Goal: Feedback & Contribution: Leave review/rating

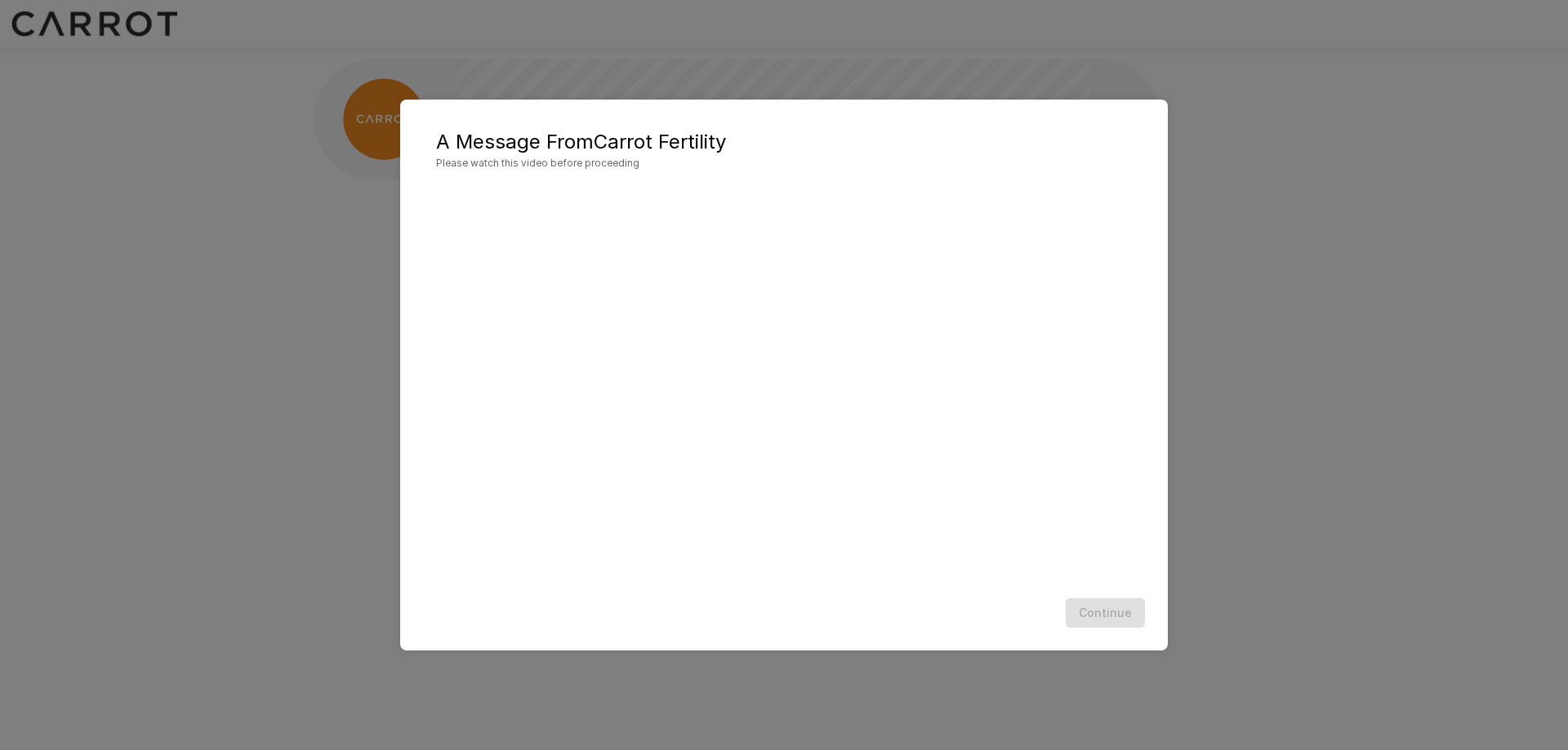
scroll to position [1, 0]
click at [1122, 612] on button "Continue" at bounding box center [1105, 613] width 79 height 30
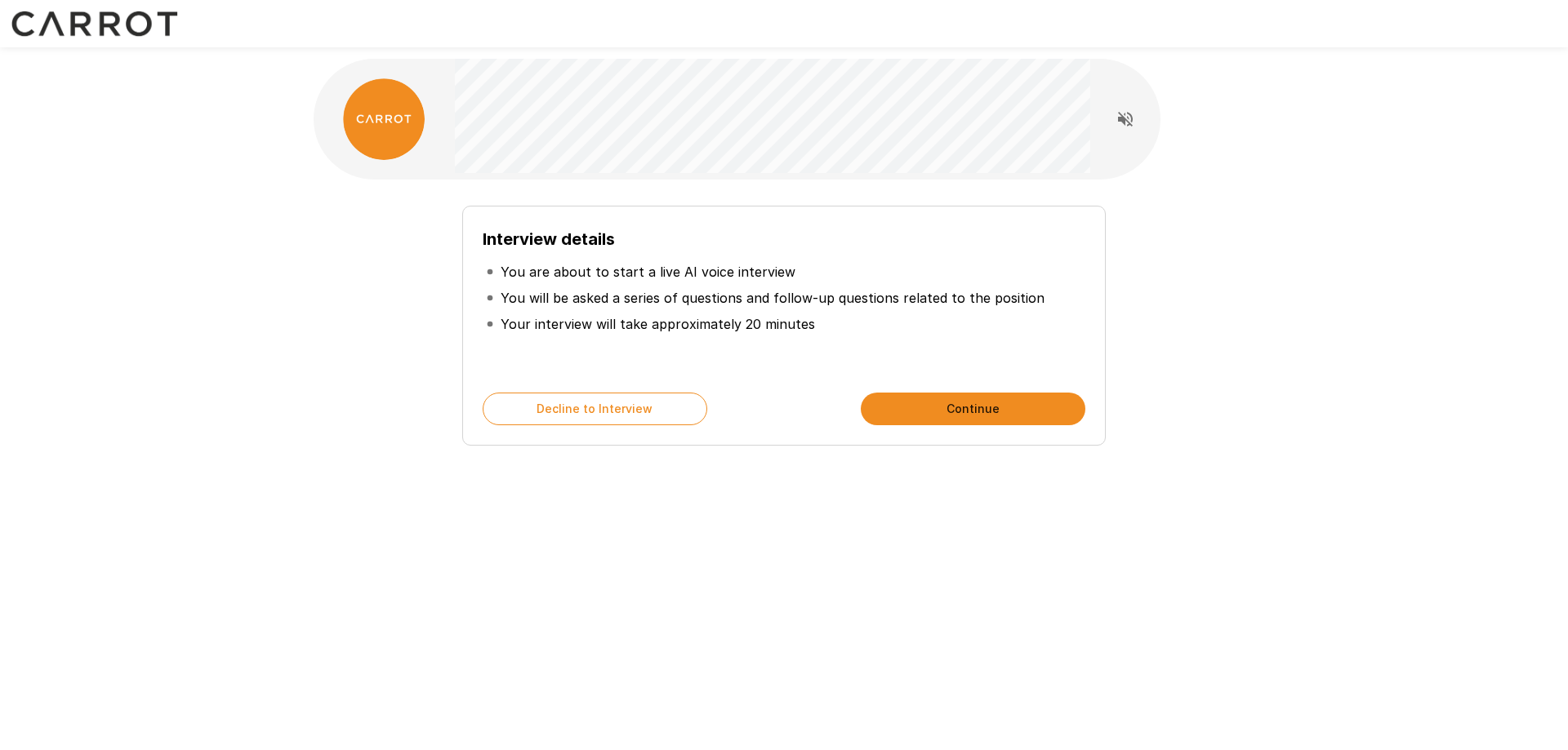
click at [984, 412] on button "Continue" at bounding box center [973, 409] width 225 height 32
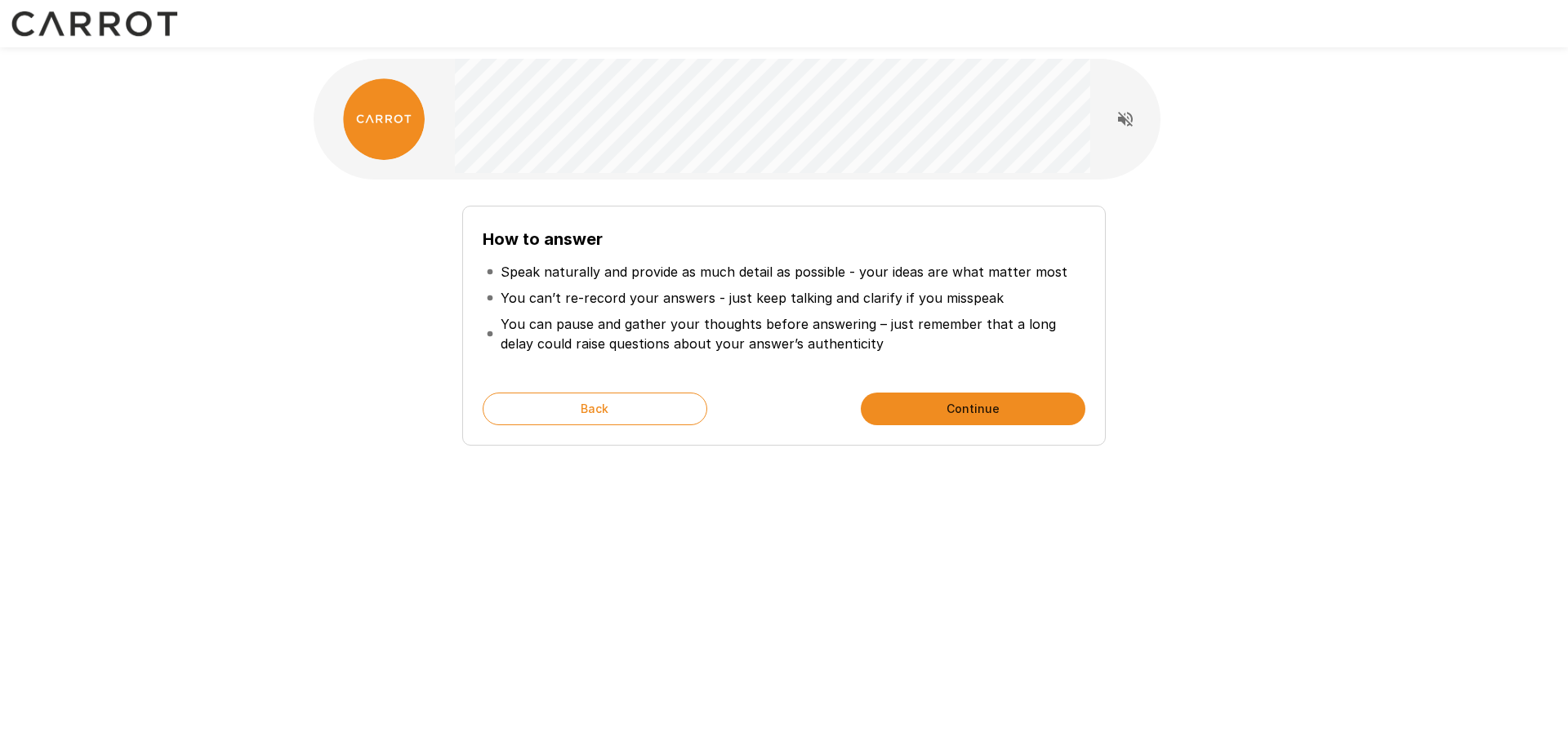
click at [969, 405] on button "Continue" at bounding box center [973, 409] width 225 height 32
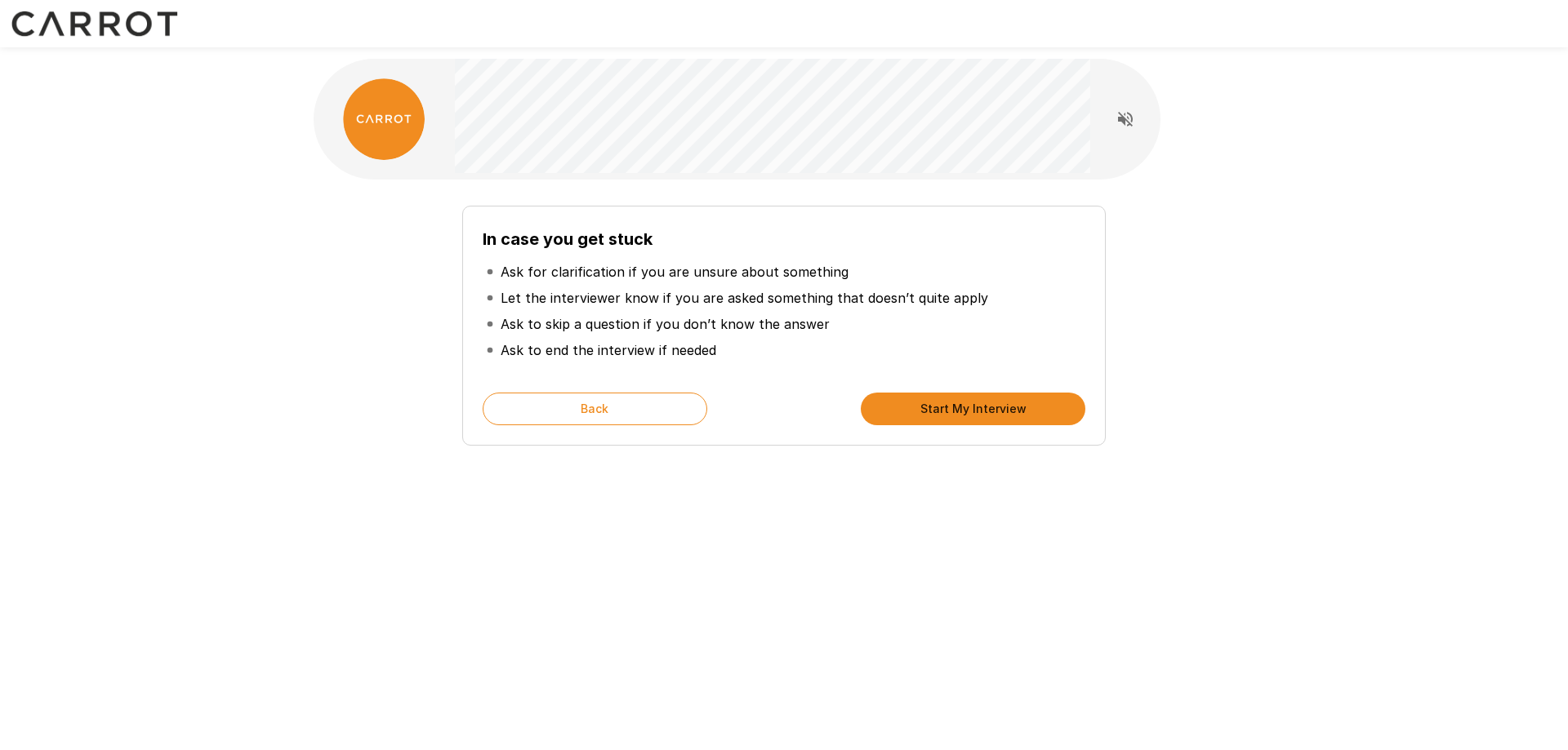
click at [964, 411] on button "Start My Interview" at bounding box center [973, 409] width 225 height 32
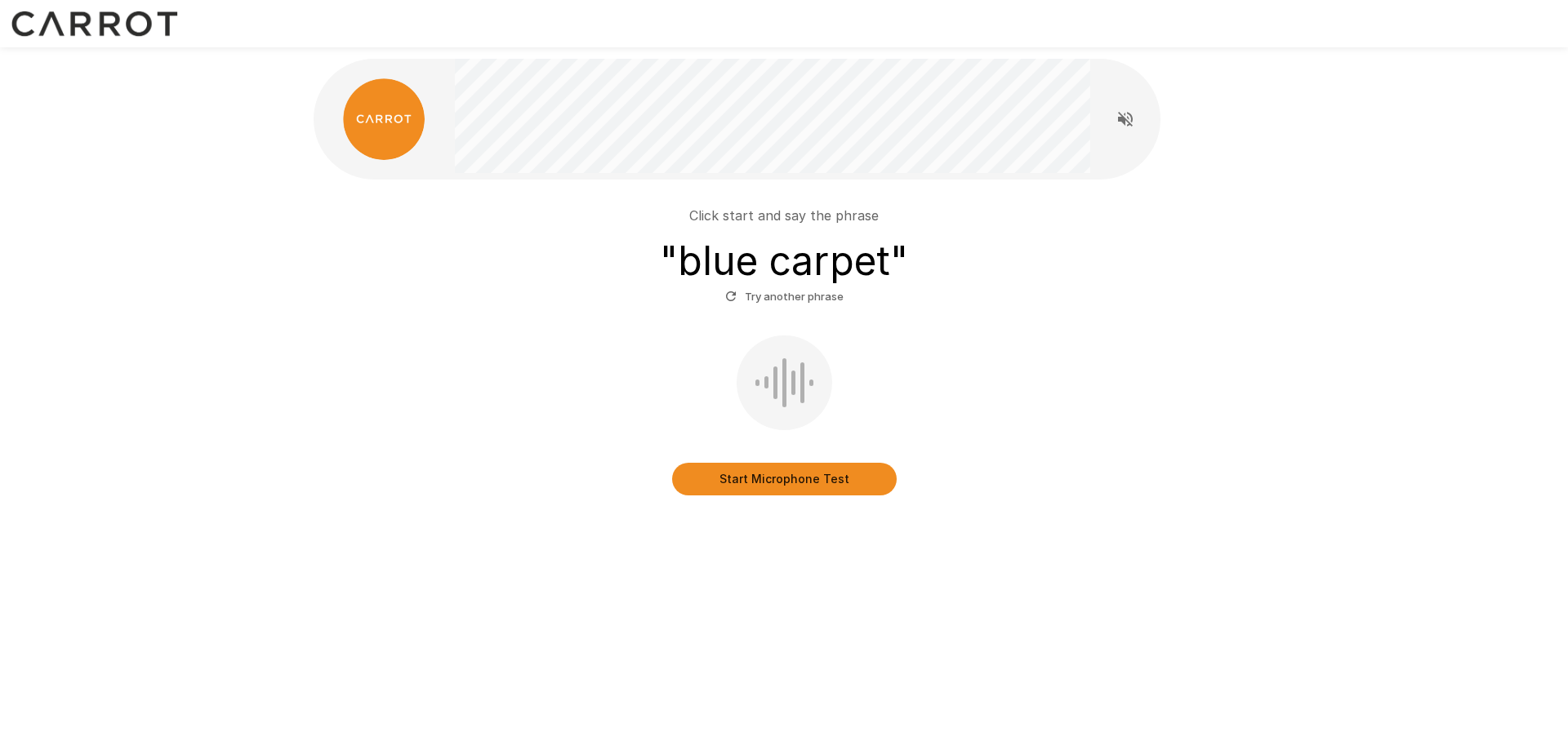
click at [818, 500] on div "Click start and say the phrase " blue carpet " Try another phrase Start Microph…" at bounding box center [784, 340] width 940 height 323
click at [818, 485] on button "Start Microphone Test" at bounding box center [784, 478] width 225 height 32
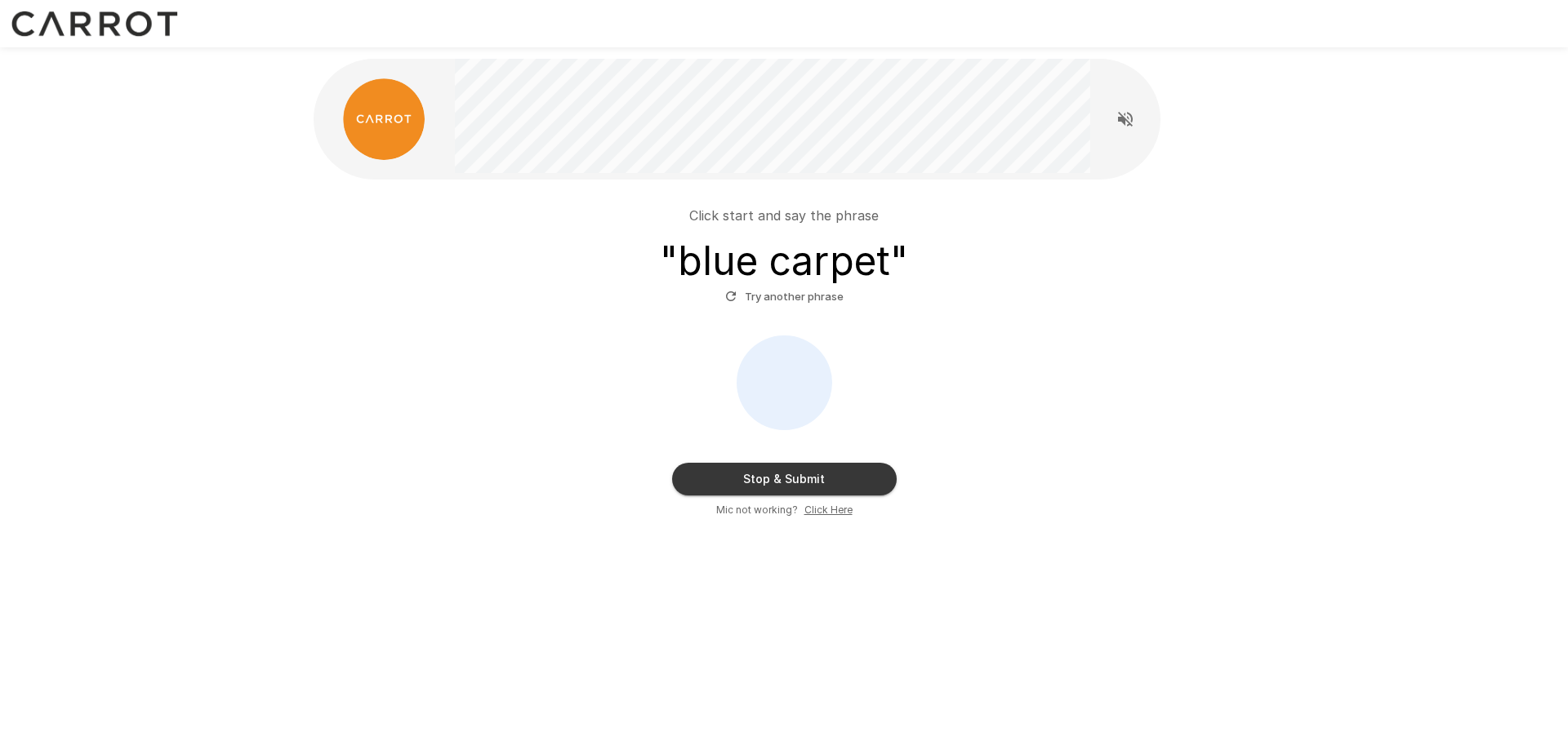
click at [799, 467] on button "Stop & Submit" at bounding box center [784, 478] width 225 height 32
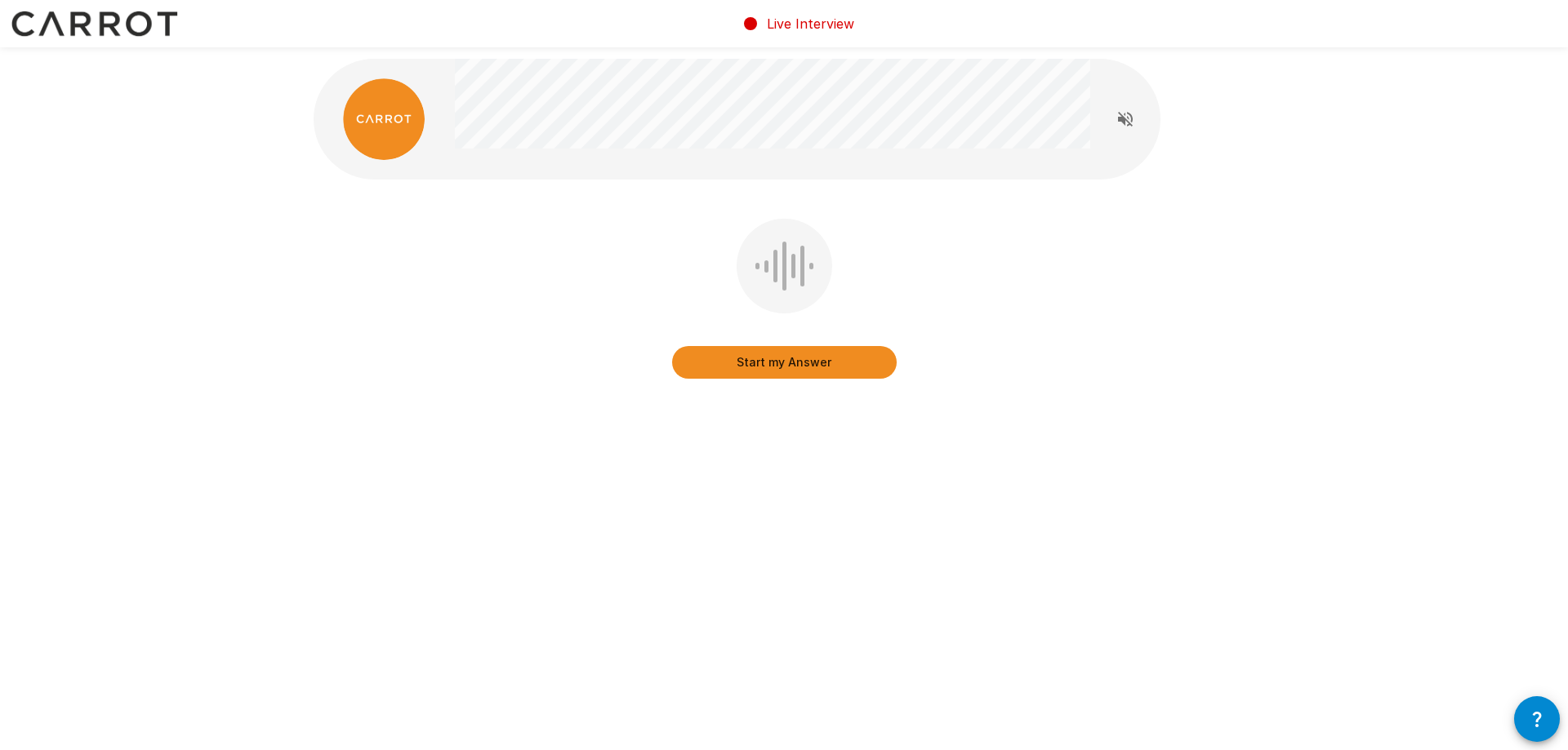
click at [785, 371] on button "Start my Answer" at bounding box center [784, 362] width 225 height 32
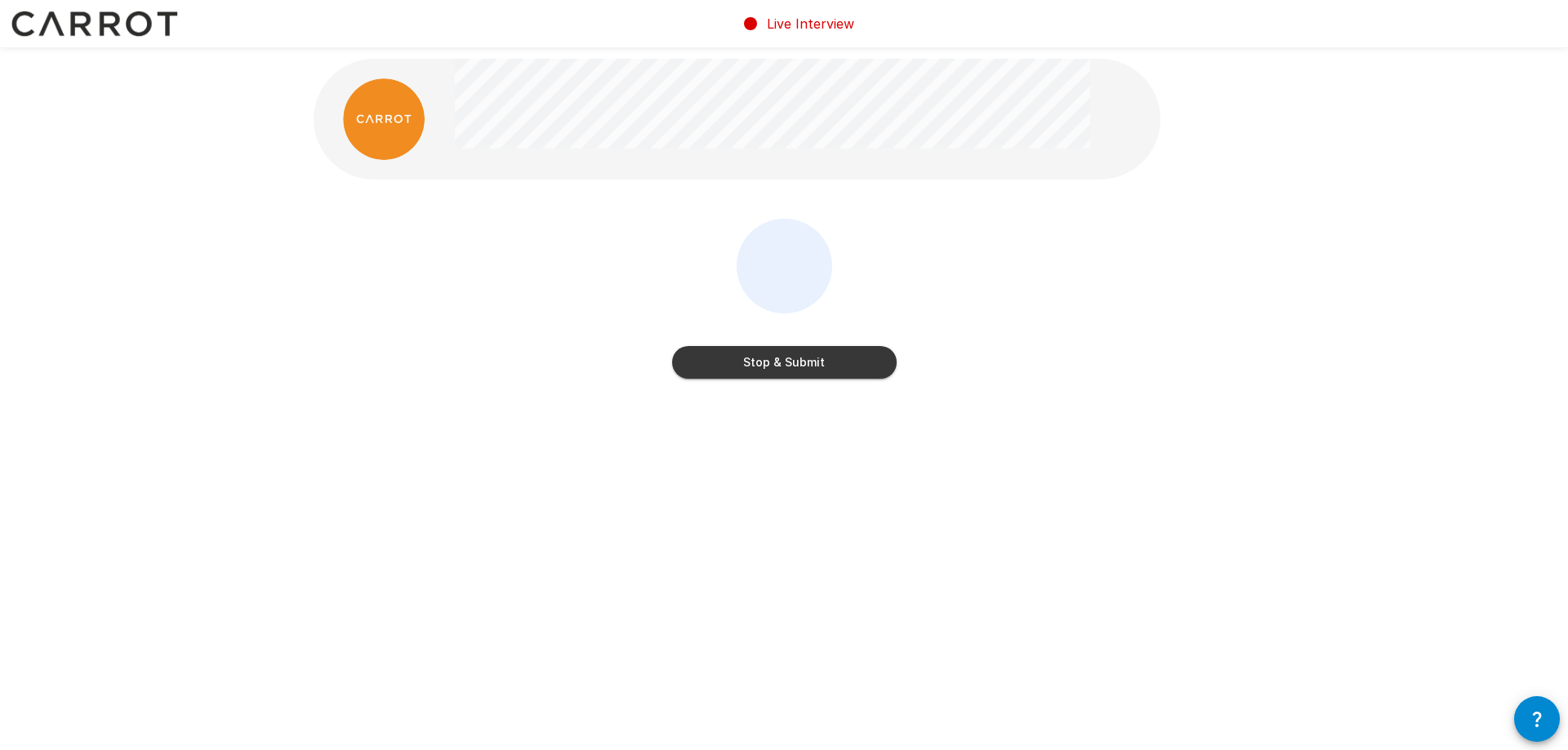
click at [784, 378] on button "Stop & Submit" at bounding box center [784, 362] width 225 height 32
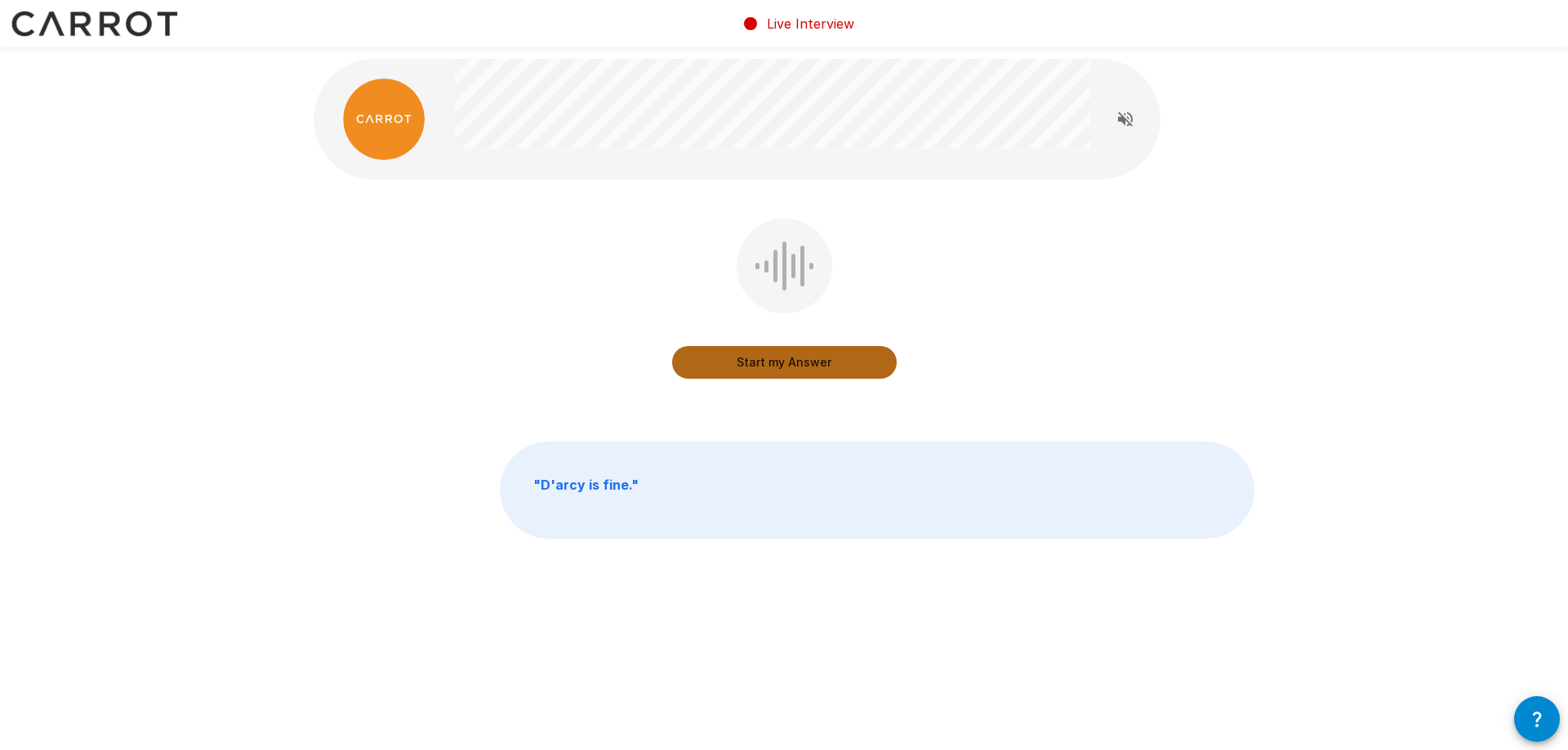
click at [770, 353] on button "Start my Answer" at bounding box center [784, 362] width 225 height 32
click at [802, 370] on button "Stop & Submit" at bounding box center [784, 362] width 225 height 32
click at [830, 361] on button "Start my Answer" at bounding box center [784, 362] width 225 height 32
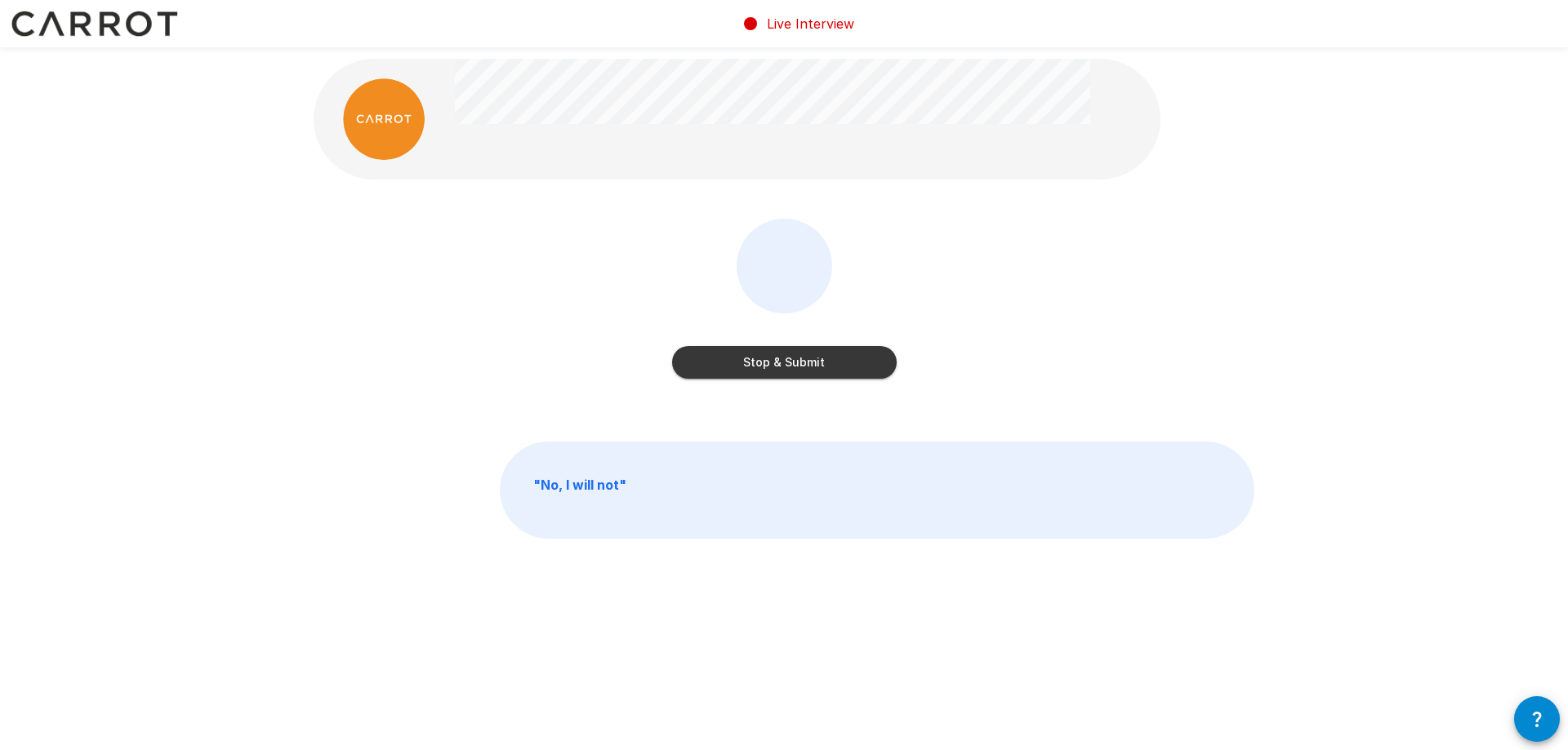
click at [800, 353] on button "Stop & Submit" at bounding box center [784, 362] width 225 height 32
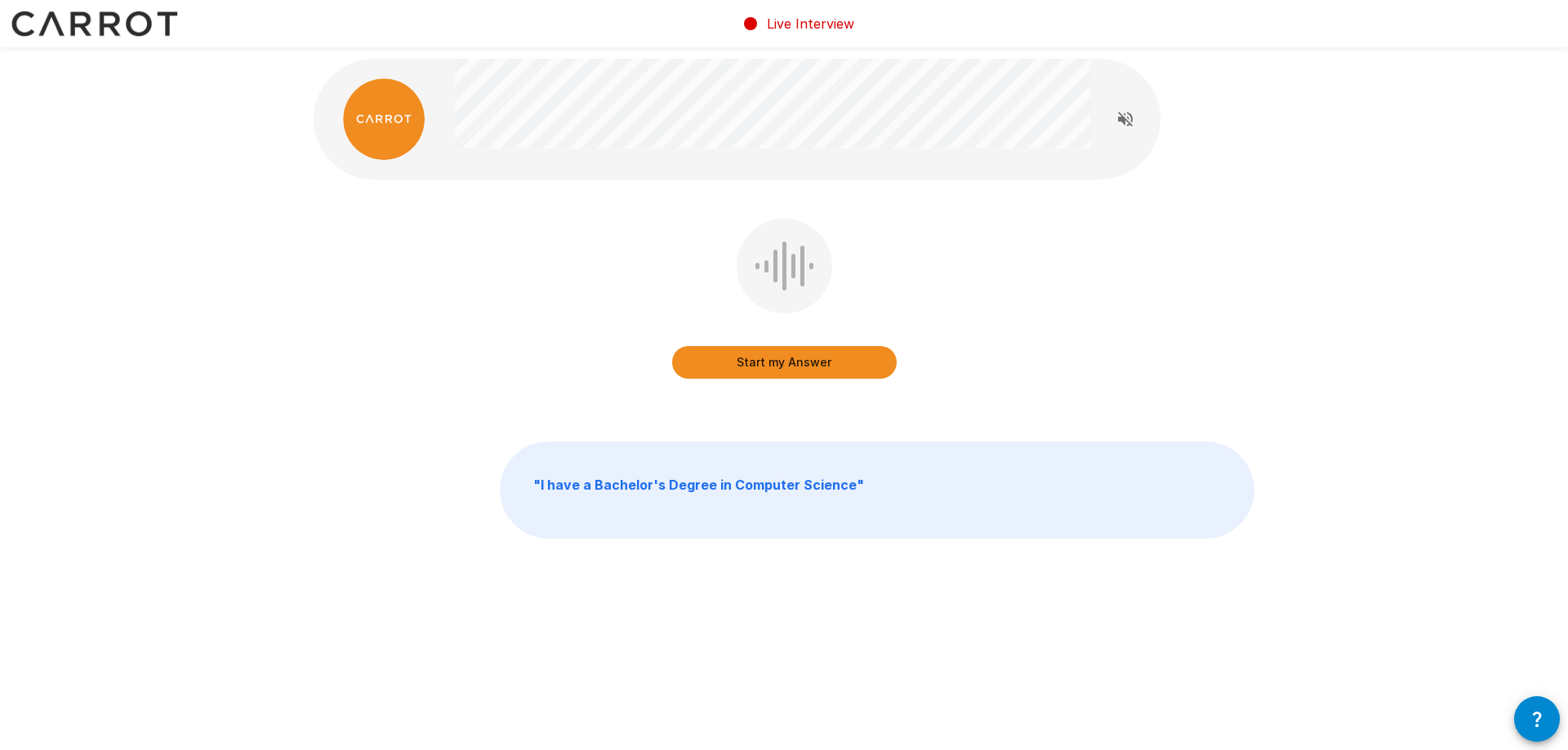
click at [798, 369] on button "Start my Answer" at bounding box center [784, 362] width 225 height 32
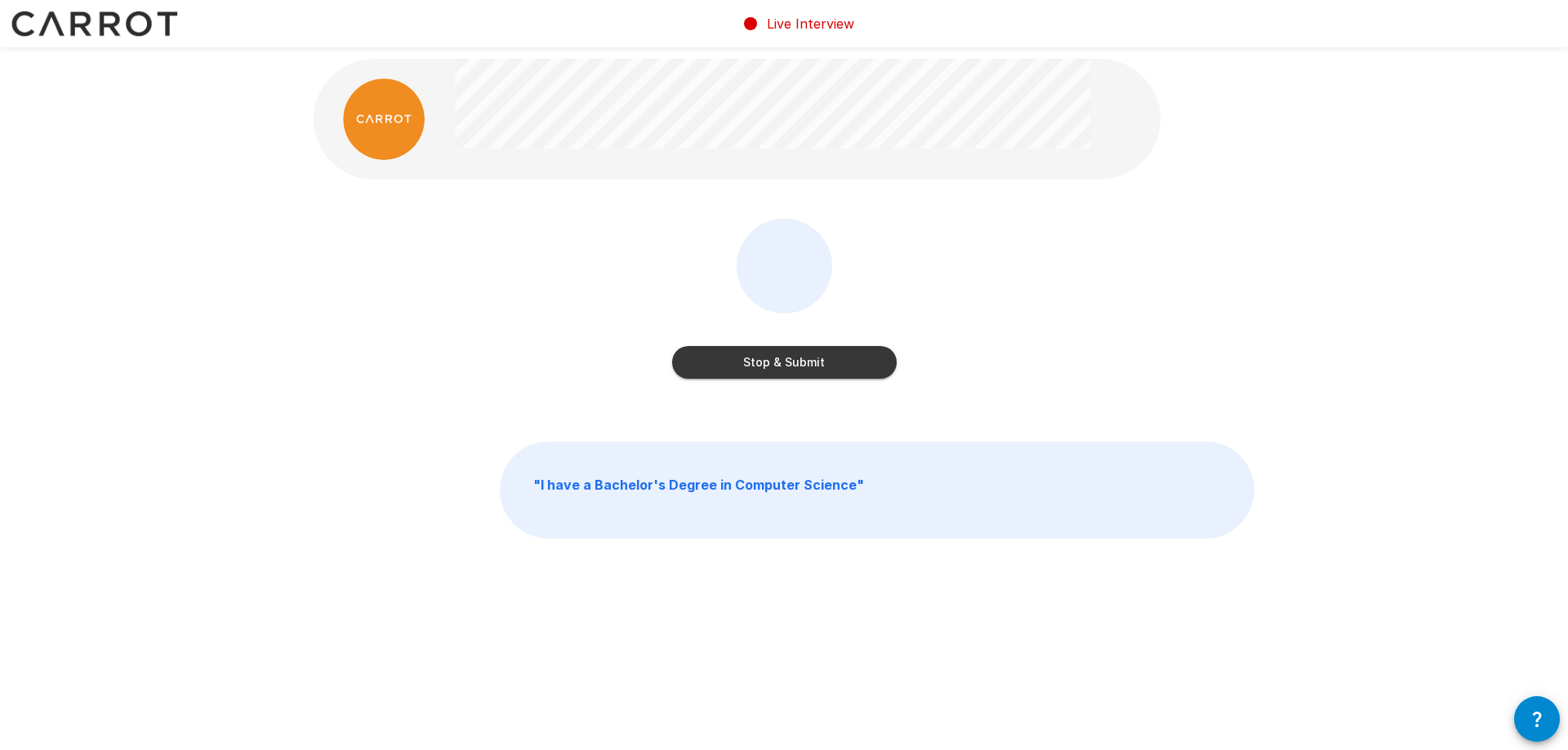
click at [808, 365] on button "Stop & Submit" at bounding box center [784, 362] width 225 height 32
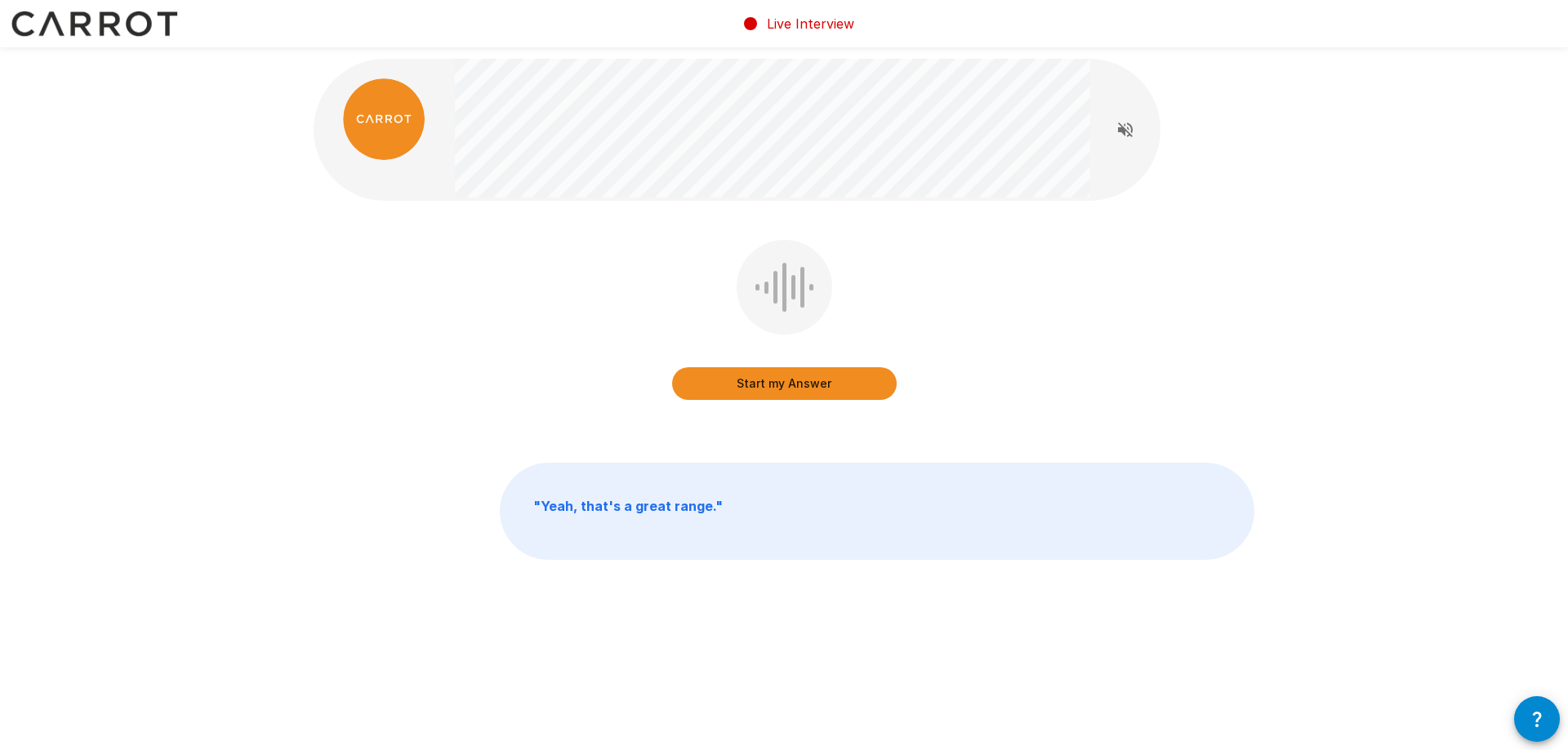
click at [787, 378] on button "Start my Answer" at bounding box center [784, 383] width 225 height 32
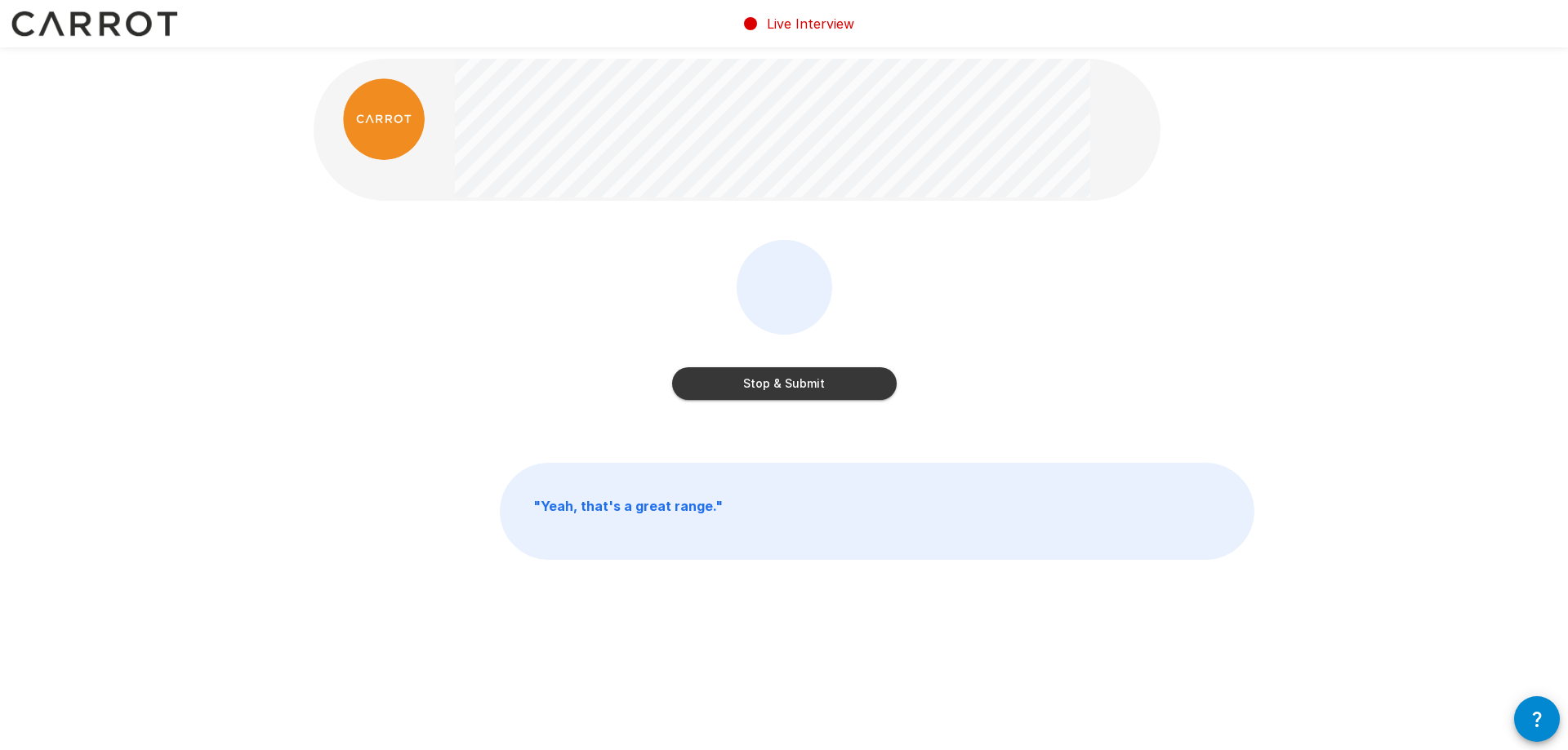
click at [808, 386] on button "Stop & Submit" at bounding box center [784, 383] width 225 height 32
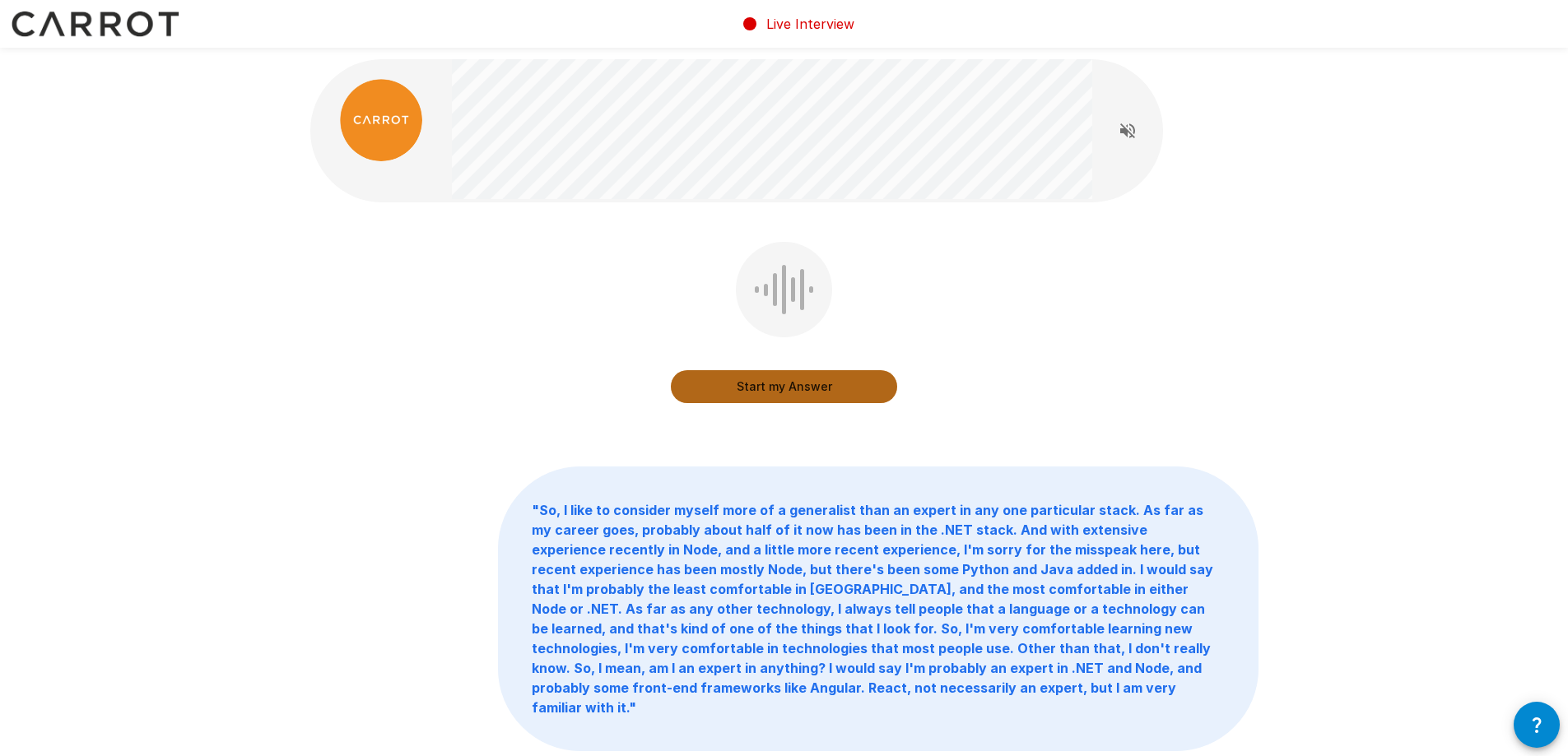
click at [785, 386] on button "Start my Answer" at bounding box center [784, 386] width 226 height 33
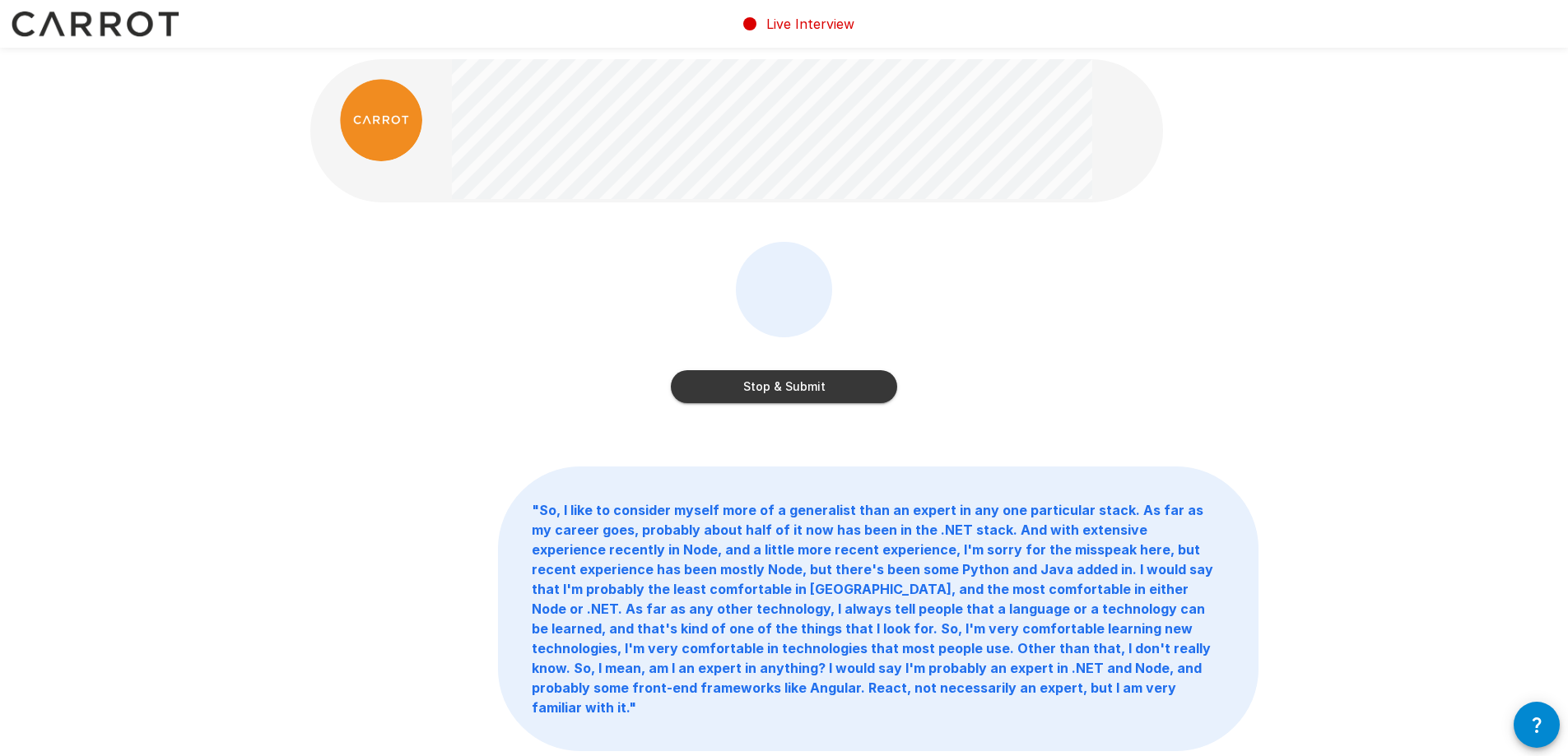
click at [795, 393] on button "Stop & Submit" at bounding box center [784, 386] width 226 height 33
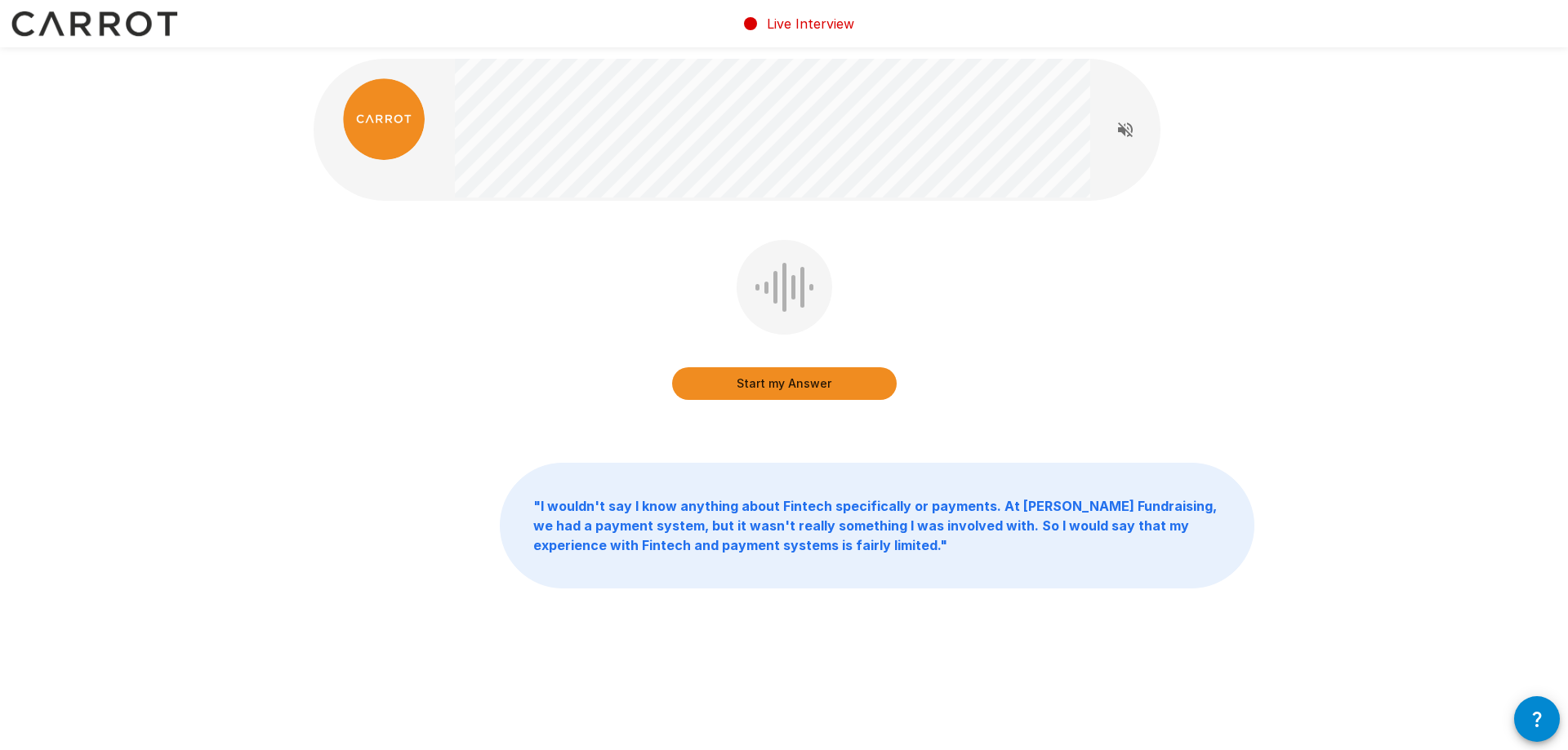
click at [803, 383] on button "Start my Answer" at bounding box center [784, 383] width 225 height 32
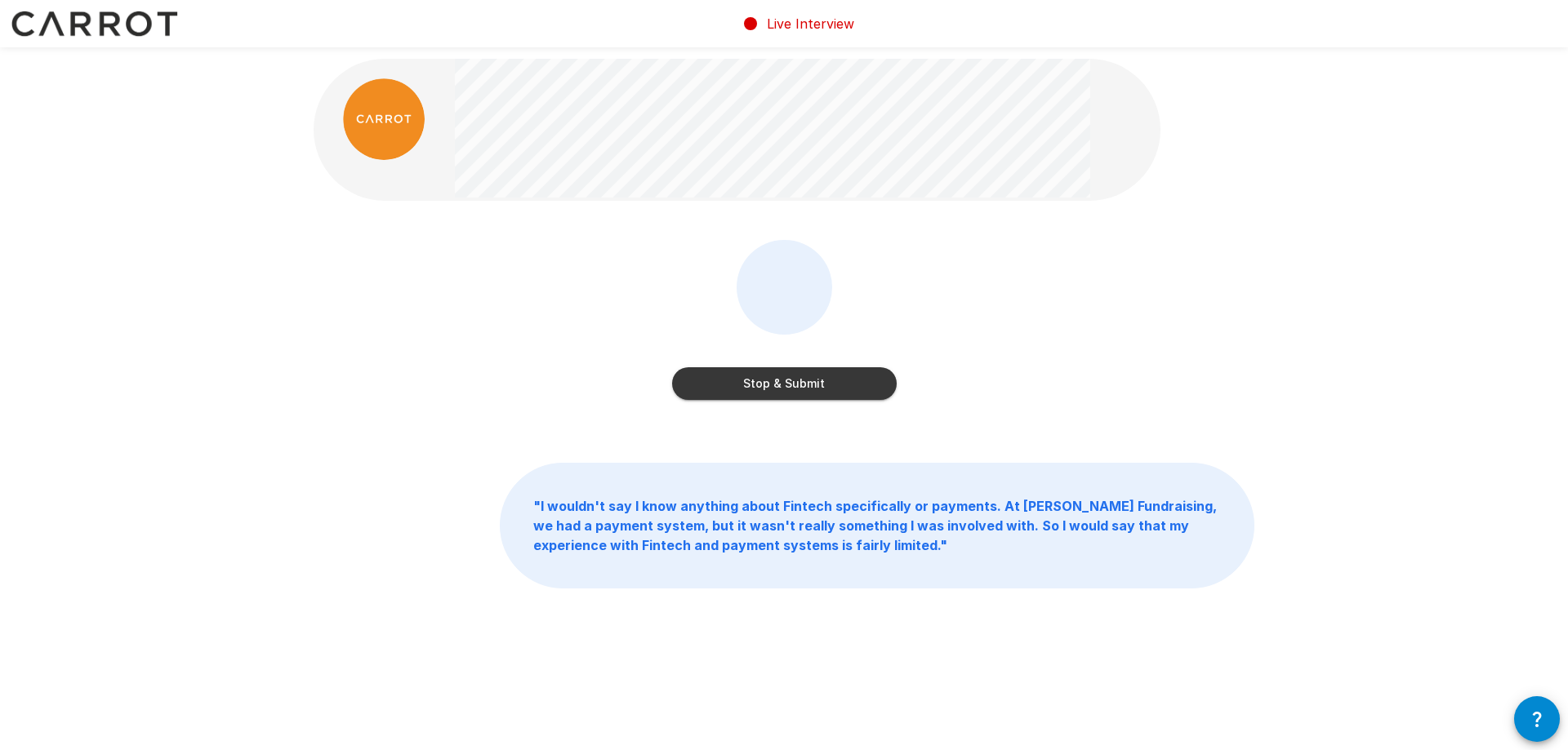
click at [806, 379] on button "Stop & Submit" at bounding box center [784, 383] width 225 height 32
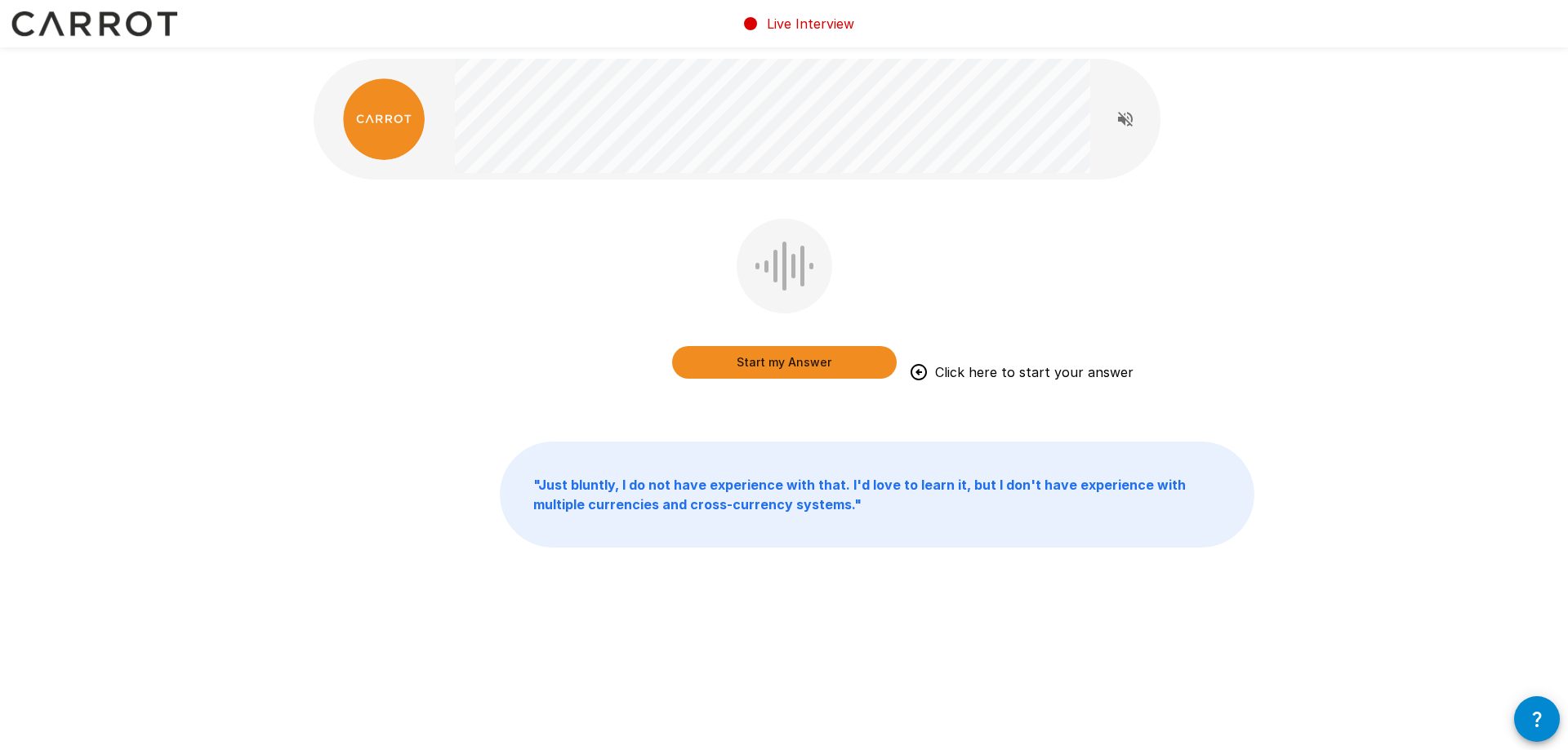
click at [803, 369] on button "Start my Answer" at bounding box center [784, 362] width 225 height 32
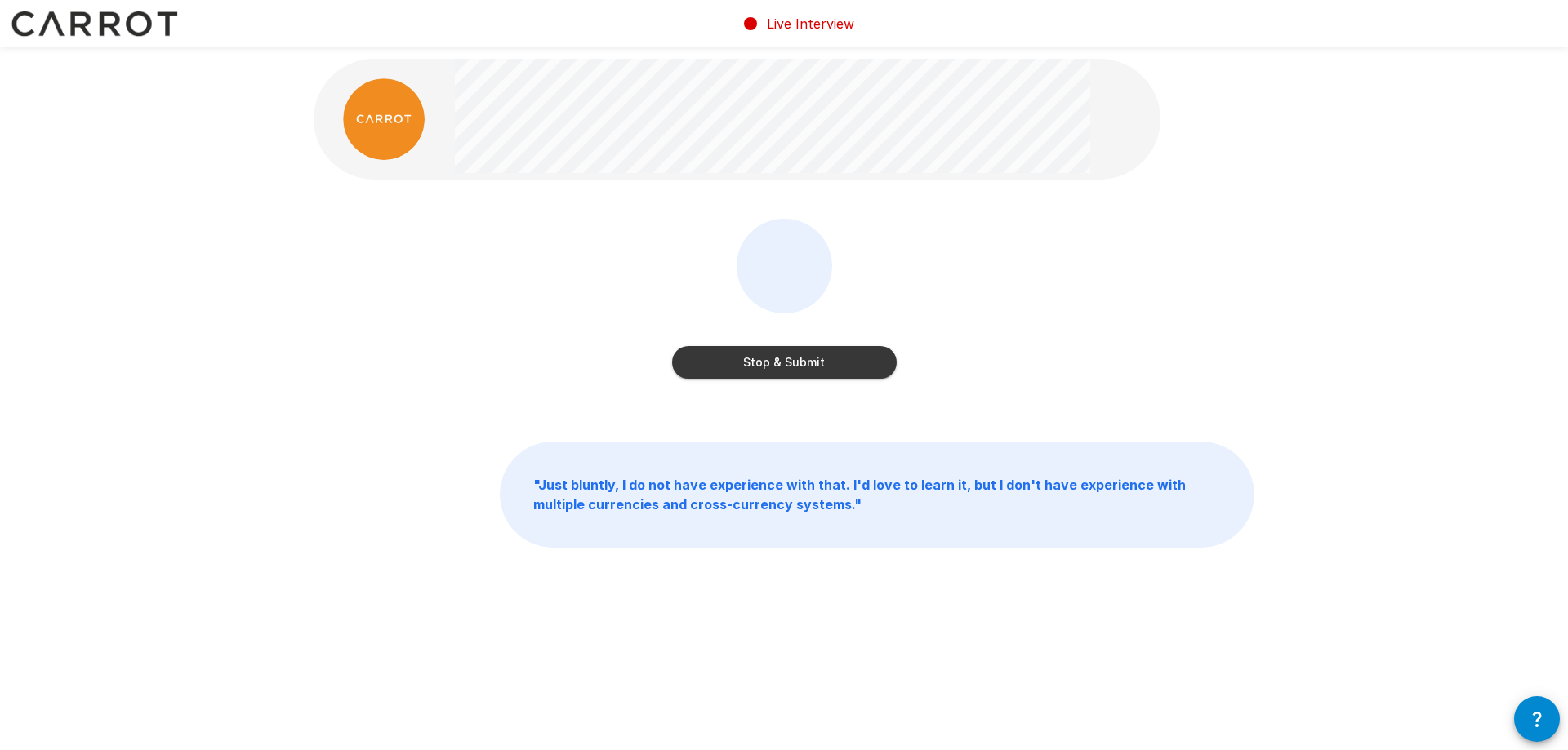
click at [882, 549] on div "Stop & Submit " Just bluntly, I do not have experience with that. I'd love to l…" at bounding box center [784, 339] width 980 height 678
click at [822, 366] on button "Stop & Submit" at bounding box center [784, 362] width 225 height 32
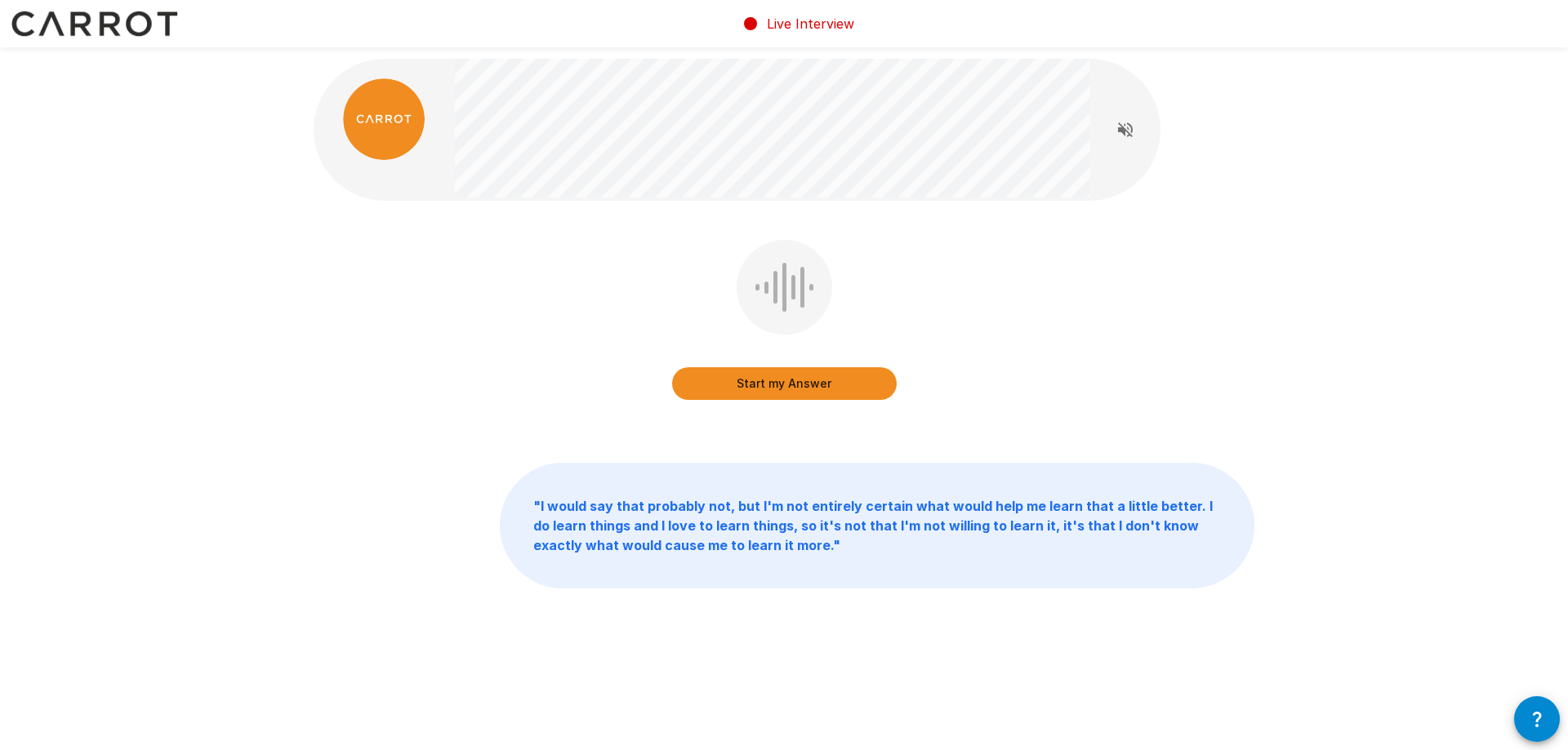
click at [789, 377] on button "Start my Answer" at bounding box center [784, 383] width 225 height 32
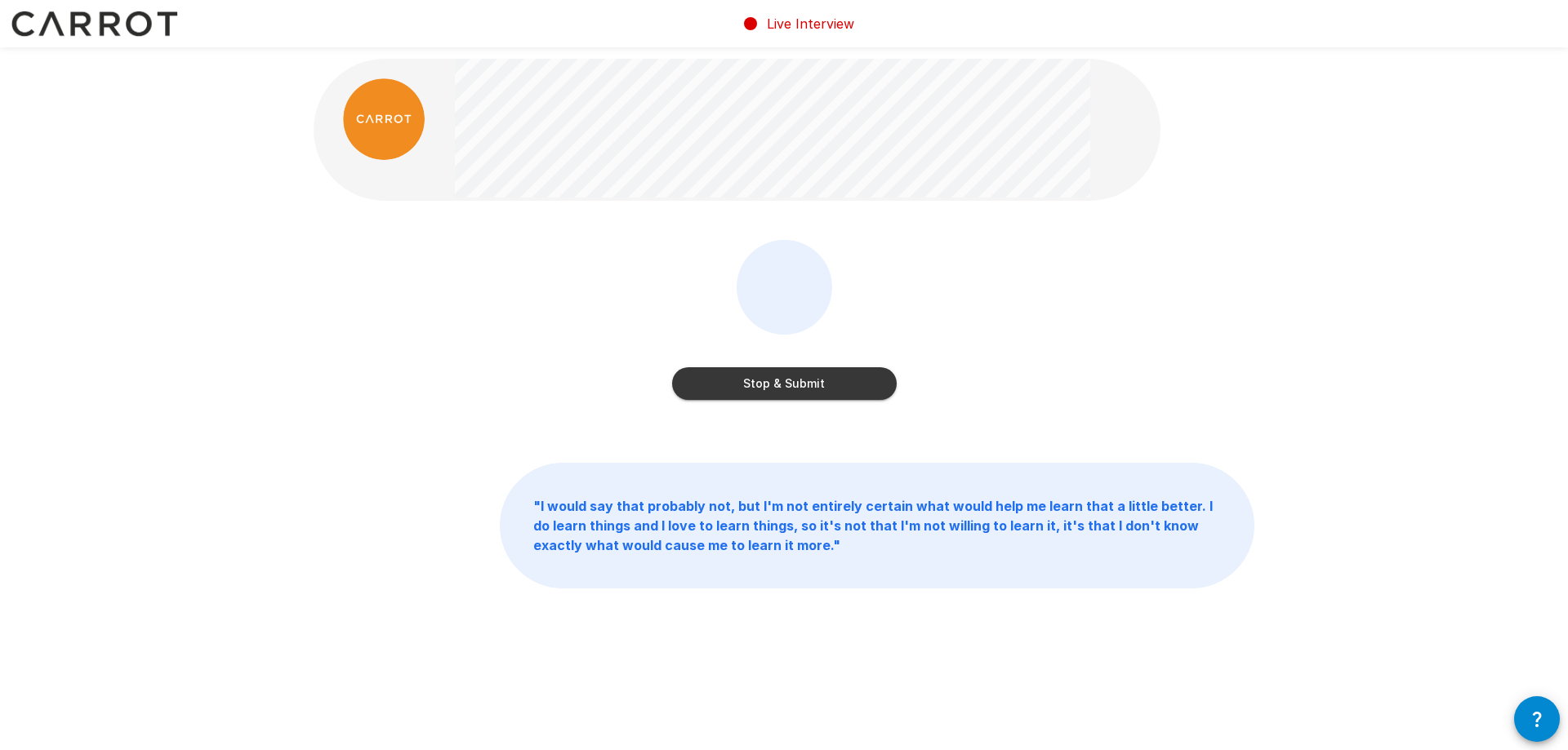
click at [764, 403] on div "Stop & Submit" at bounding box center [784, 324] width 225 height 167
click at [772, 386] on button "Stop & Submit" at bounding box center [784, 383] width 225 height 32
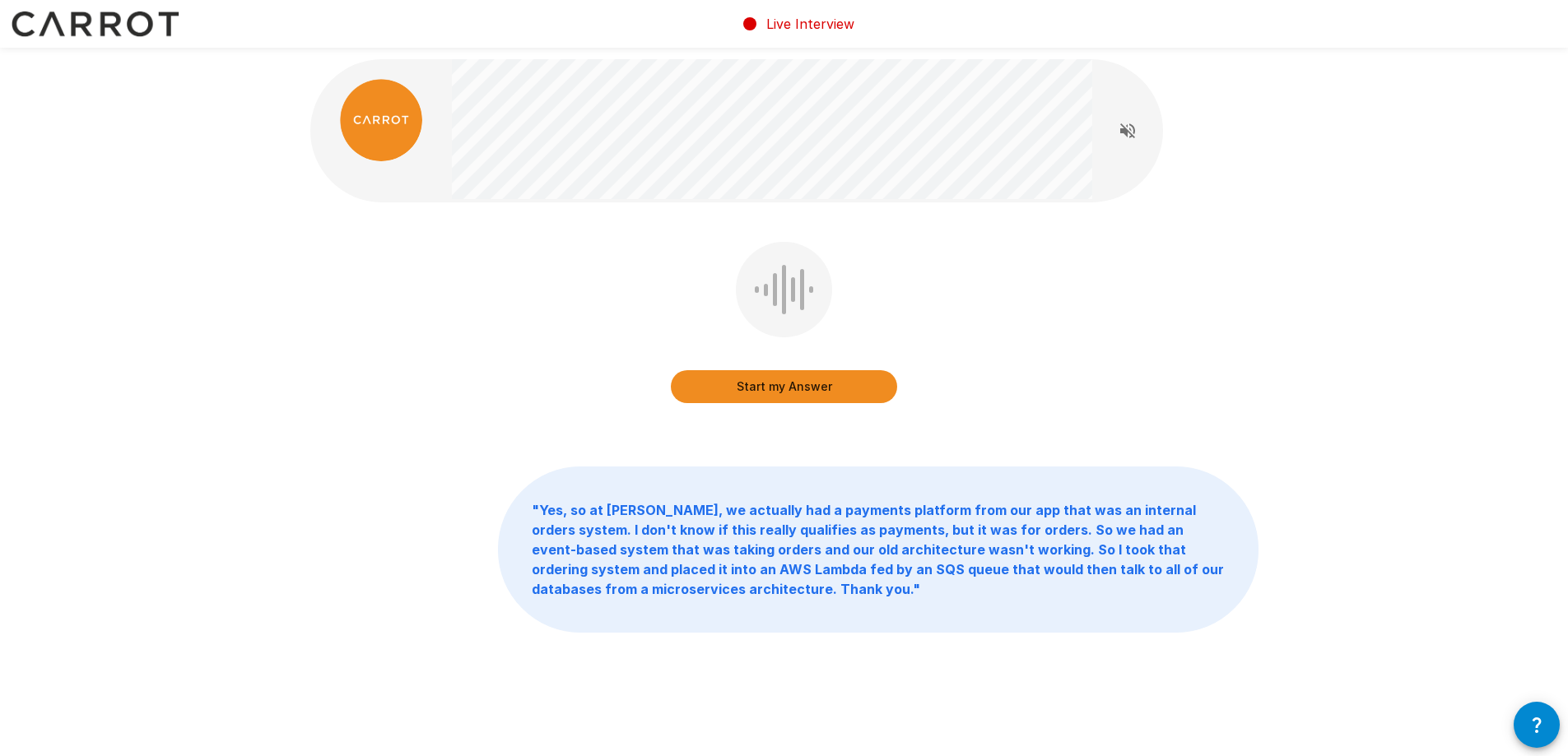
click at [822, 392] on button "Start my Answer" at bounding box center [784, 386] width 226 height 33
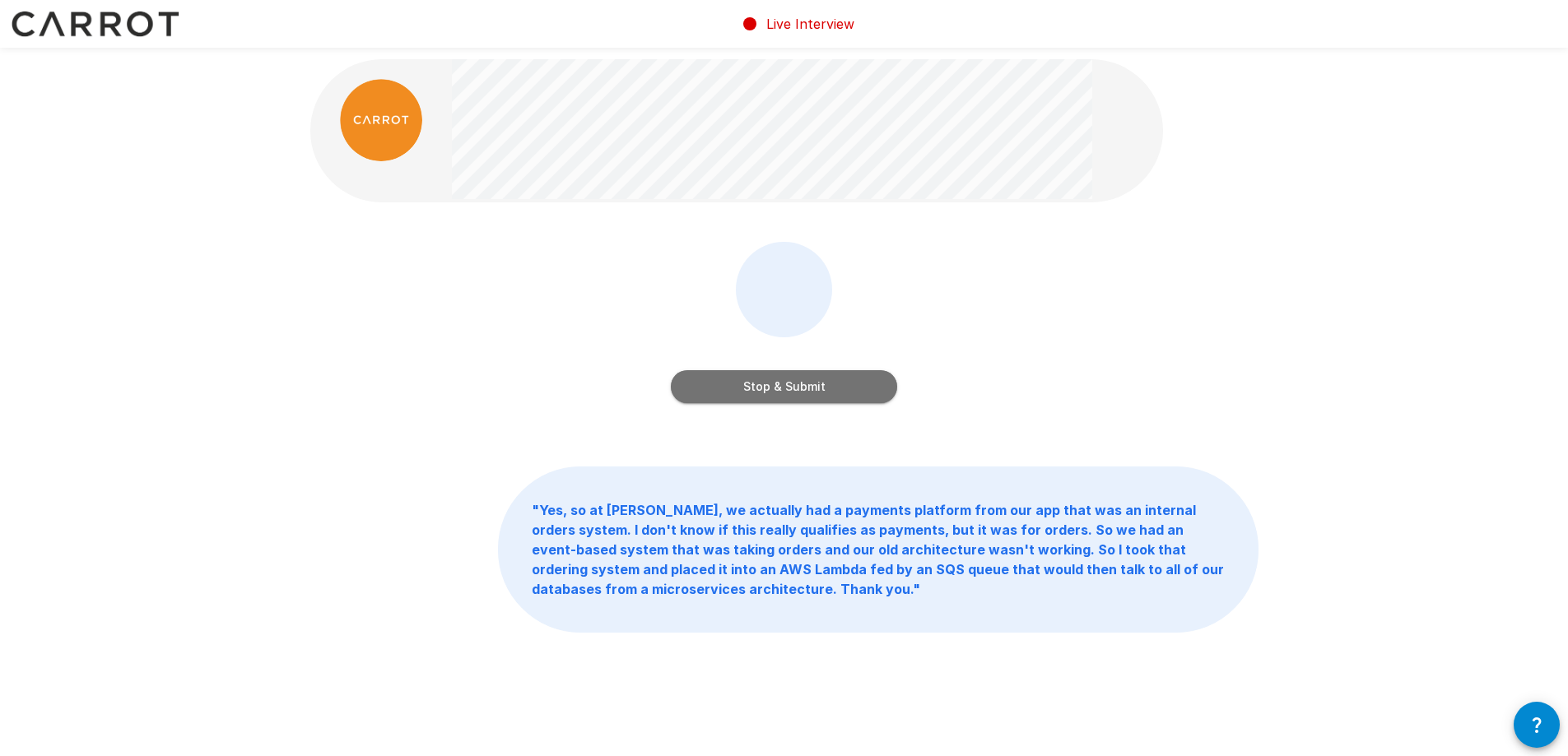
click at [798, 378] on button "Stop & Submit" at bounding box center [784, 386] width 226 height 33
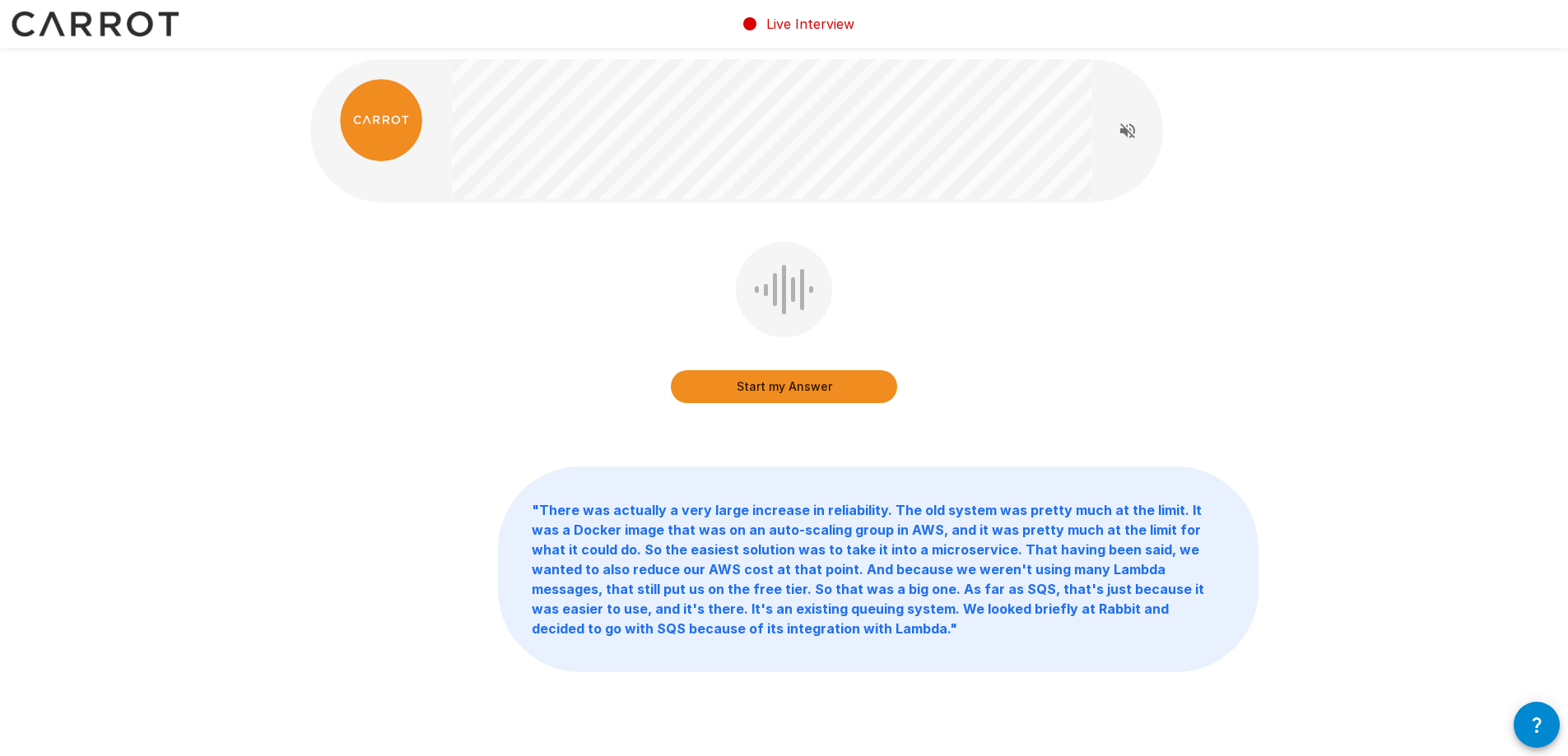
click at [820, 393] on button "Start my Answer" at bounding box center [784, 386] width 226 height 33
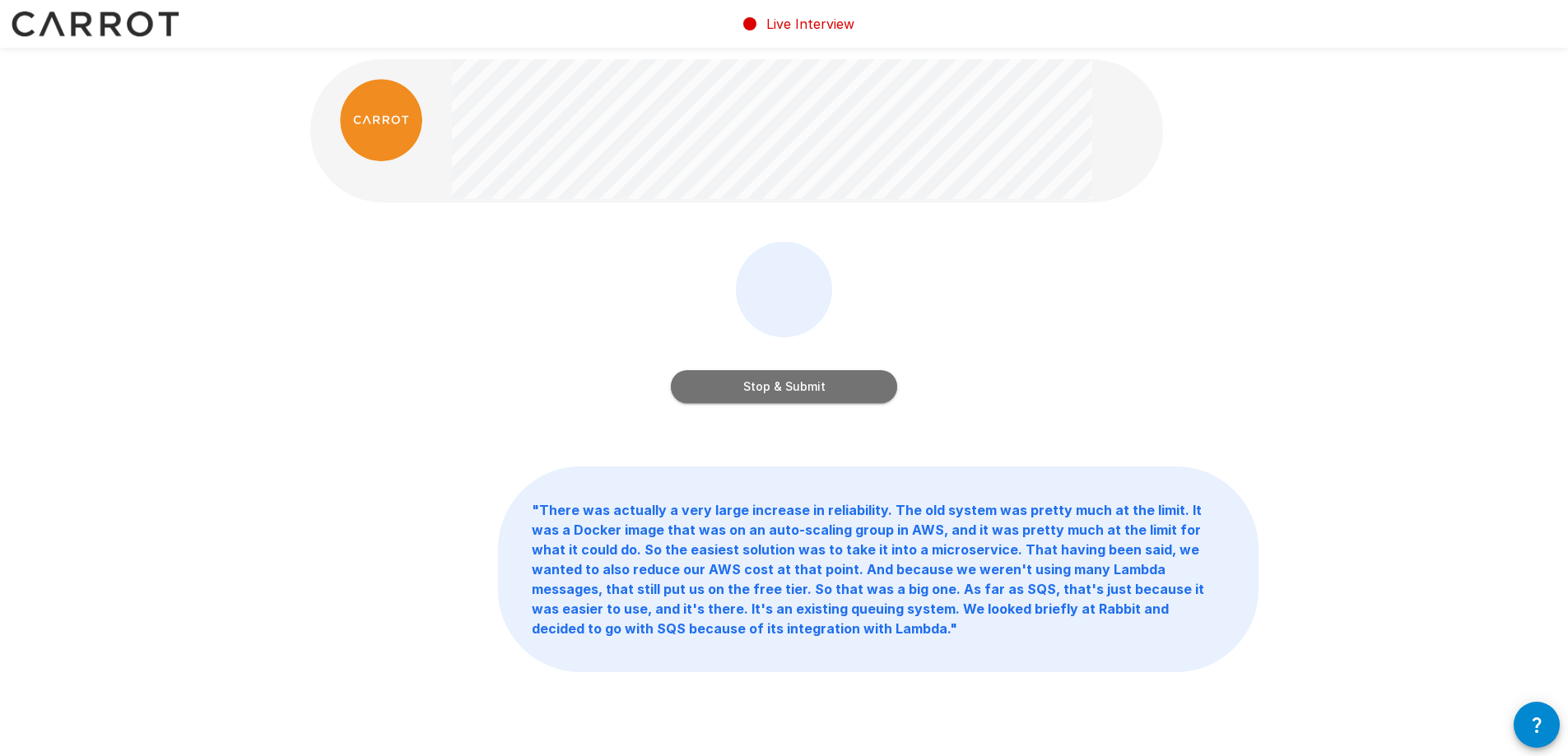
click at [819, 377] on button "Stop & Submit" at bounding box center [784, 386] width 226 height 33
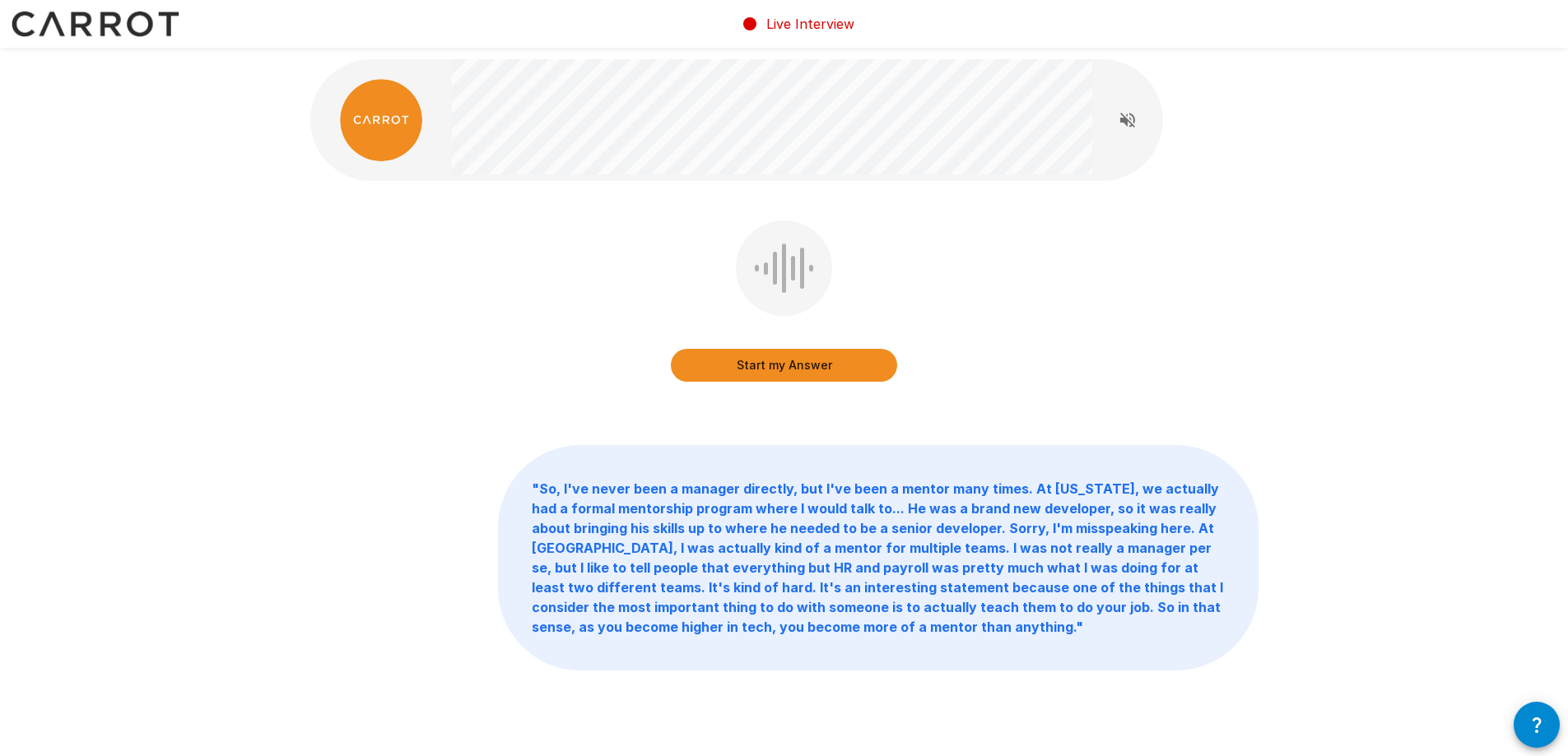
click at [845, 342] on div "Start my Answer" at bounding box center [784, 349] width 226 height 66
click at [820, 362] on button "Start my Answer" at bounding box center [784, 365] width 226 height 33
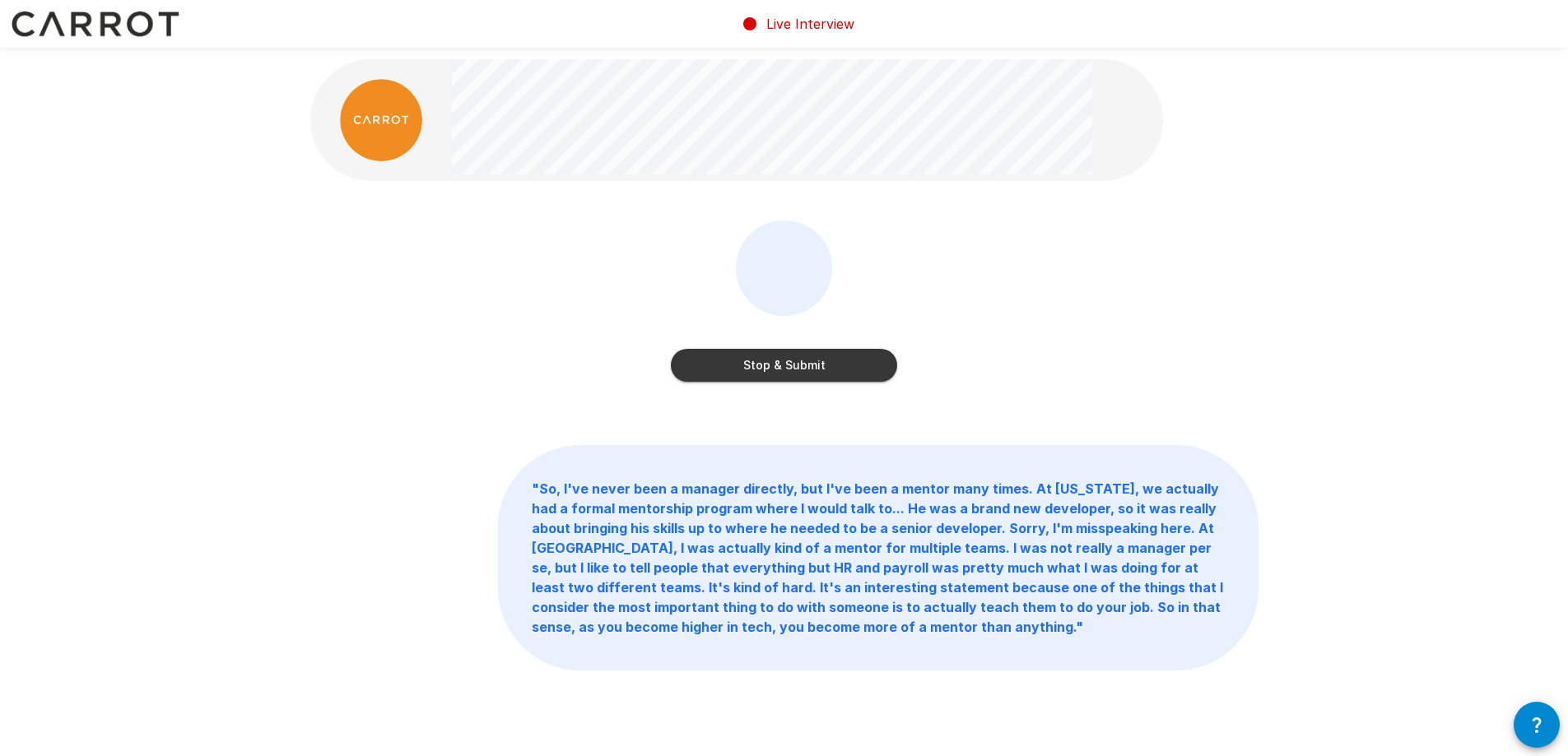
click at [780, 355] on button "Stop & Submit" at bounding box center [784, 365] width 226 height 33
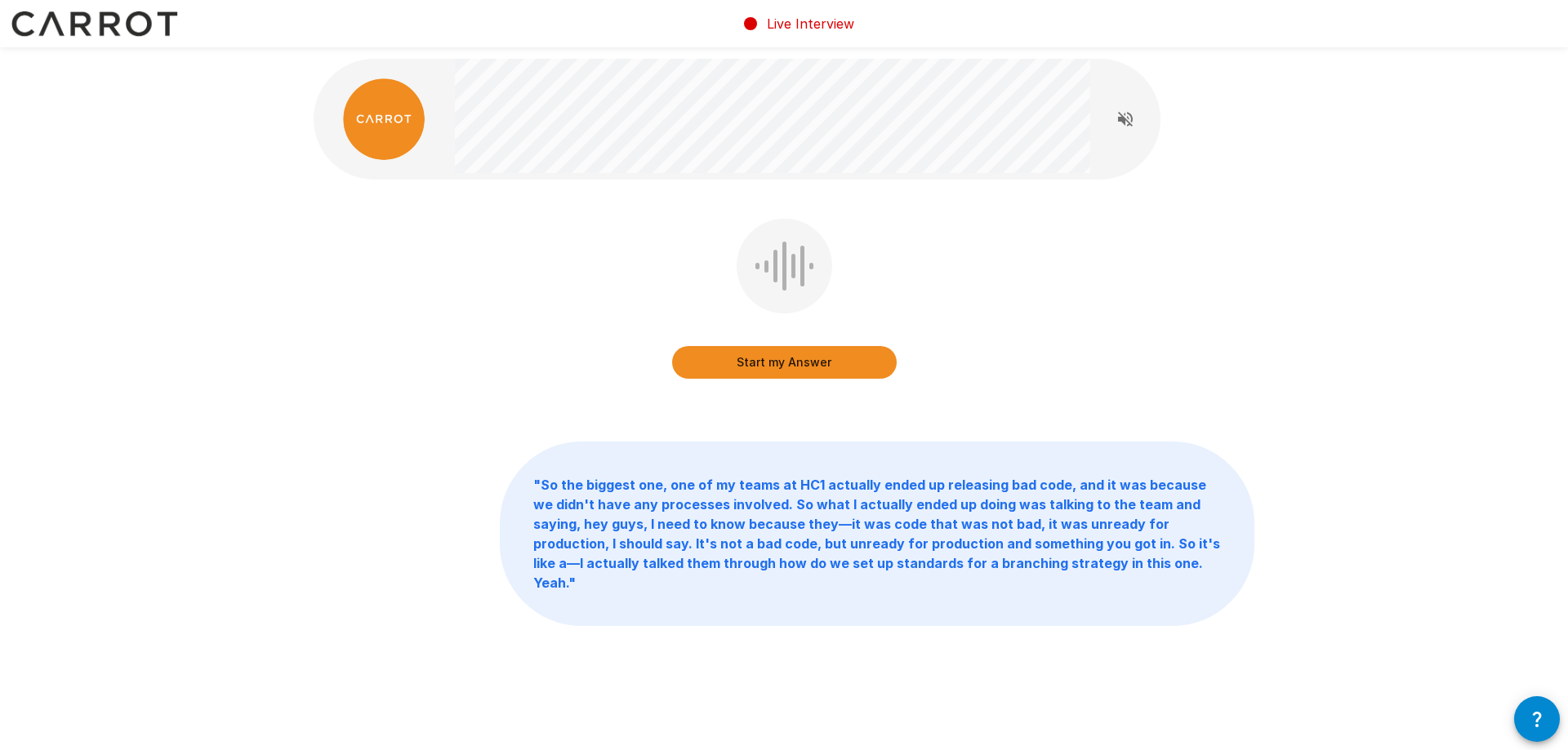
click at [796, 366] on button "Start my Answer" at bounding box center [784, 362] width 225 height 32
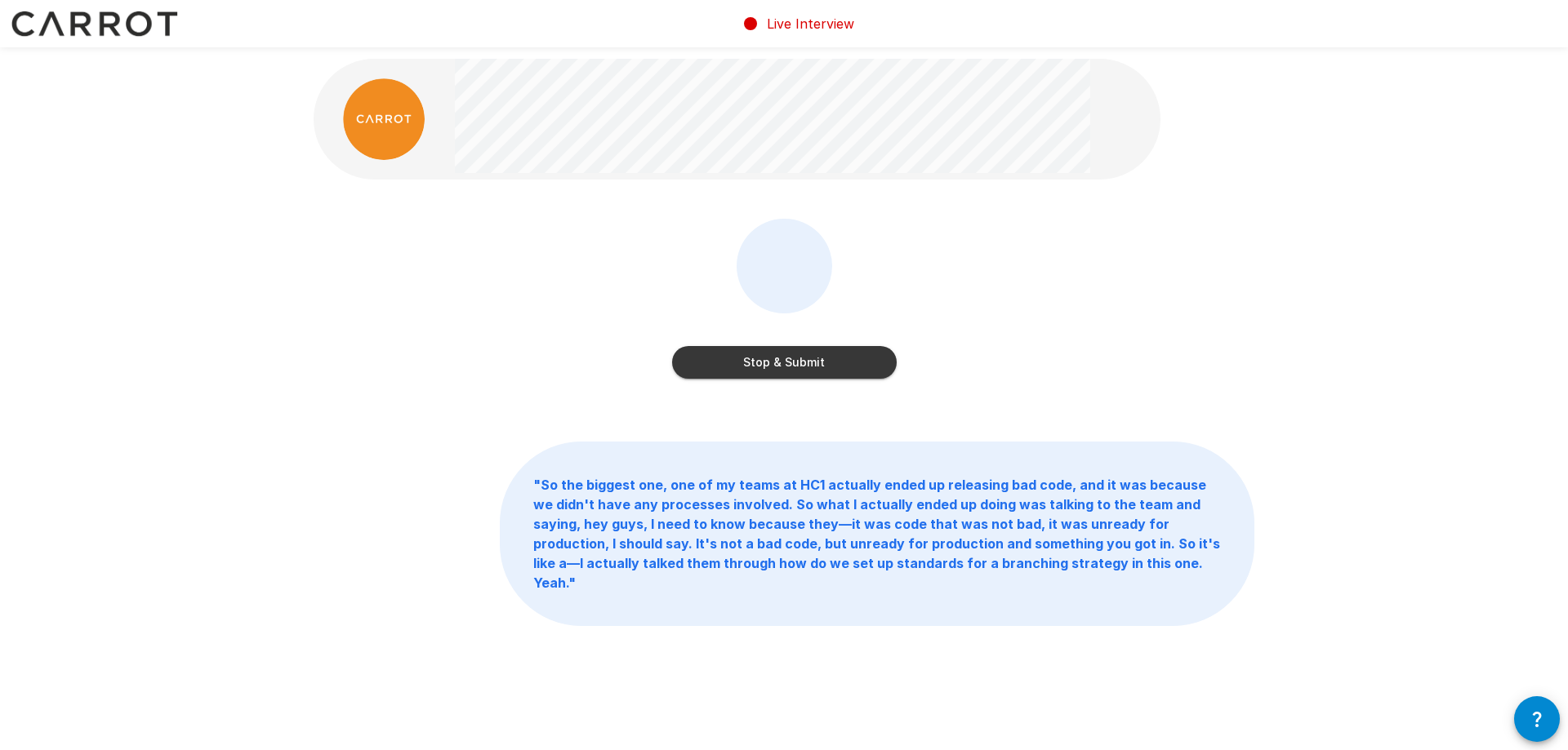
click at [820, 369] on button "Stop & Submit" at bounding box center [784, 362] width 225 height 32
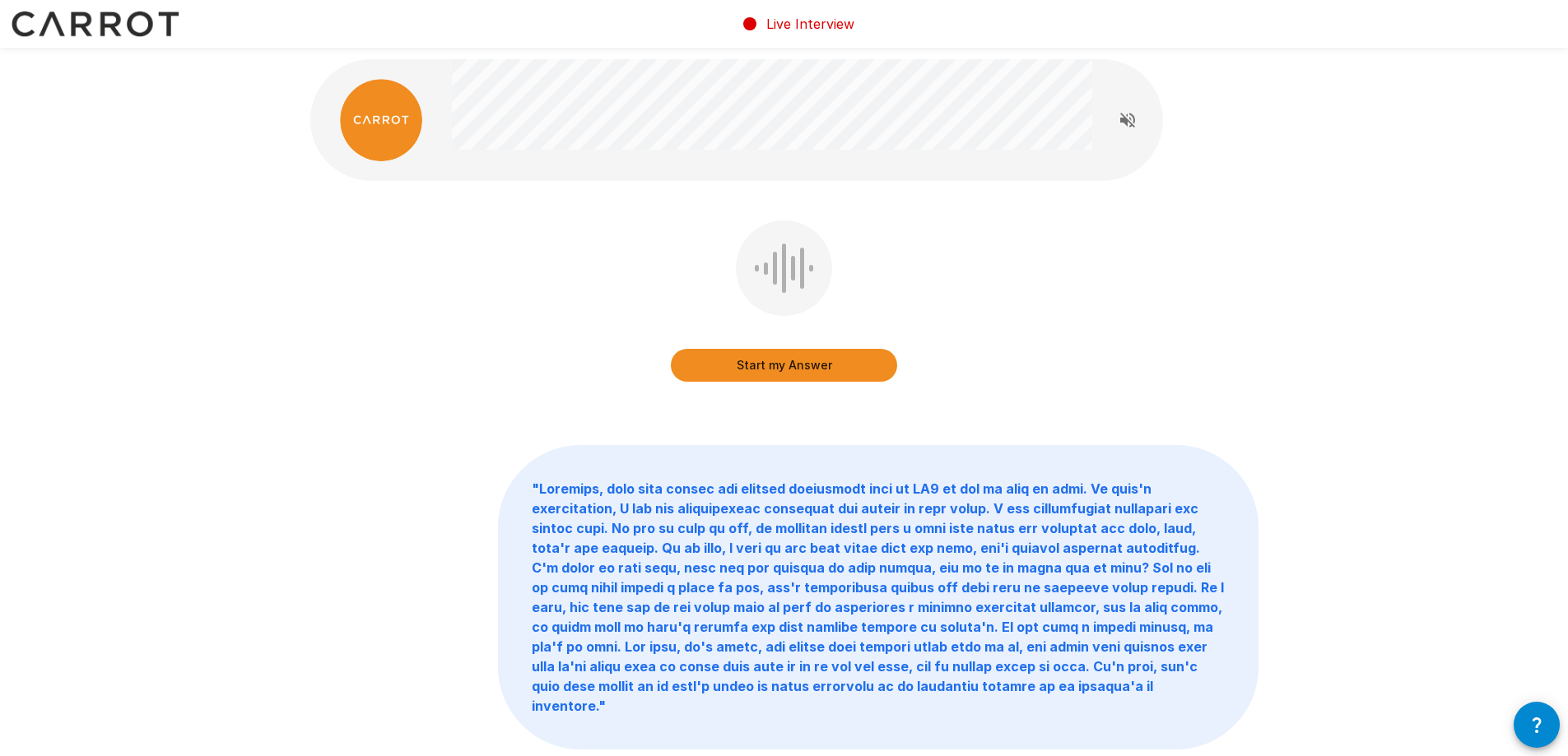
click at [811, 366] on button "Start my Answer" at bounding box center [784, 365] width 226 height 33
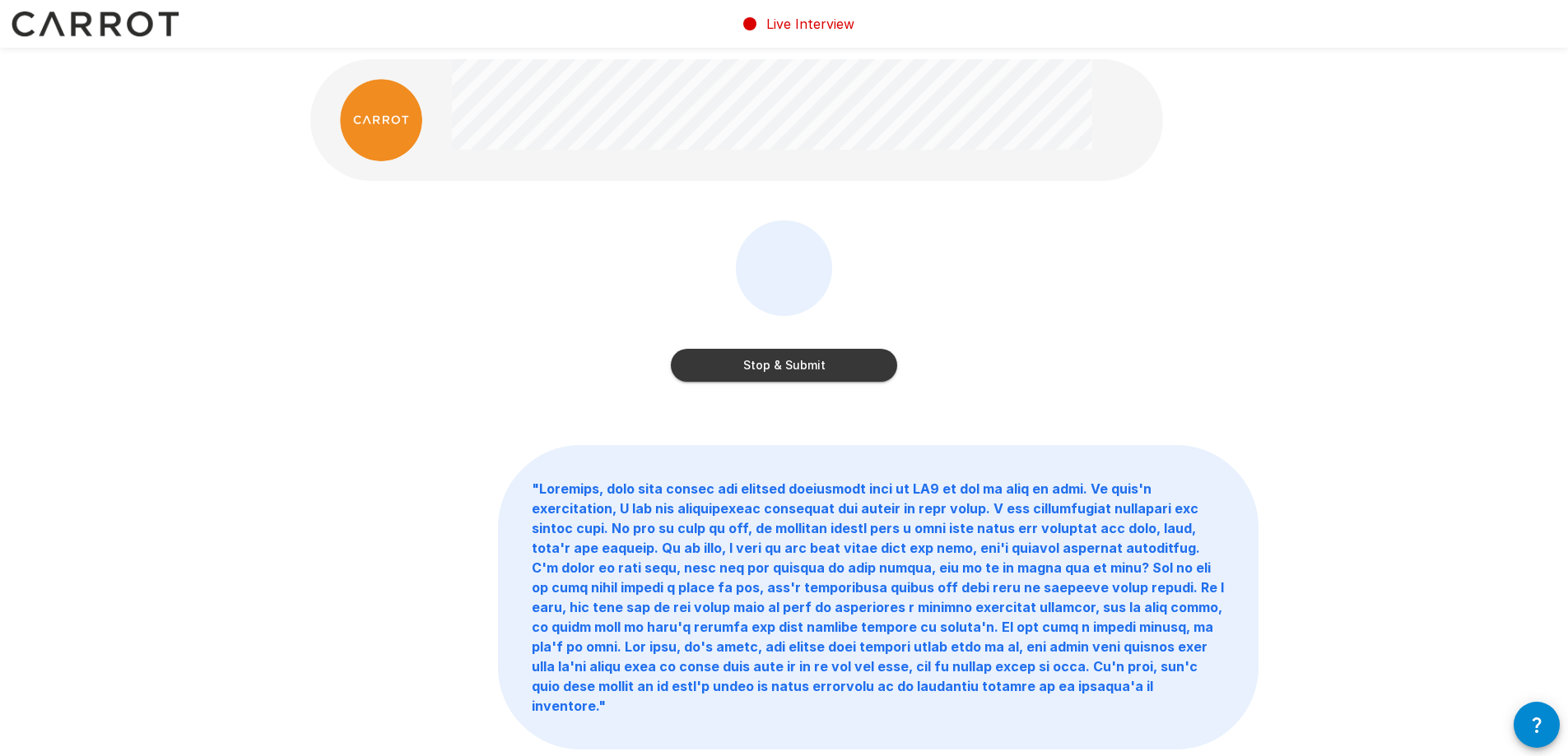
click at [848, 364] on button "Stop & Submit" at bounding box center [784, 365] width 226 height 33
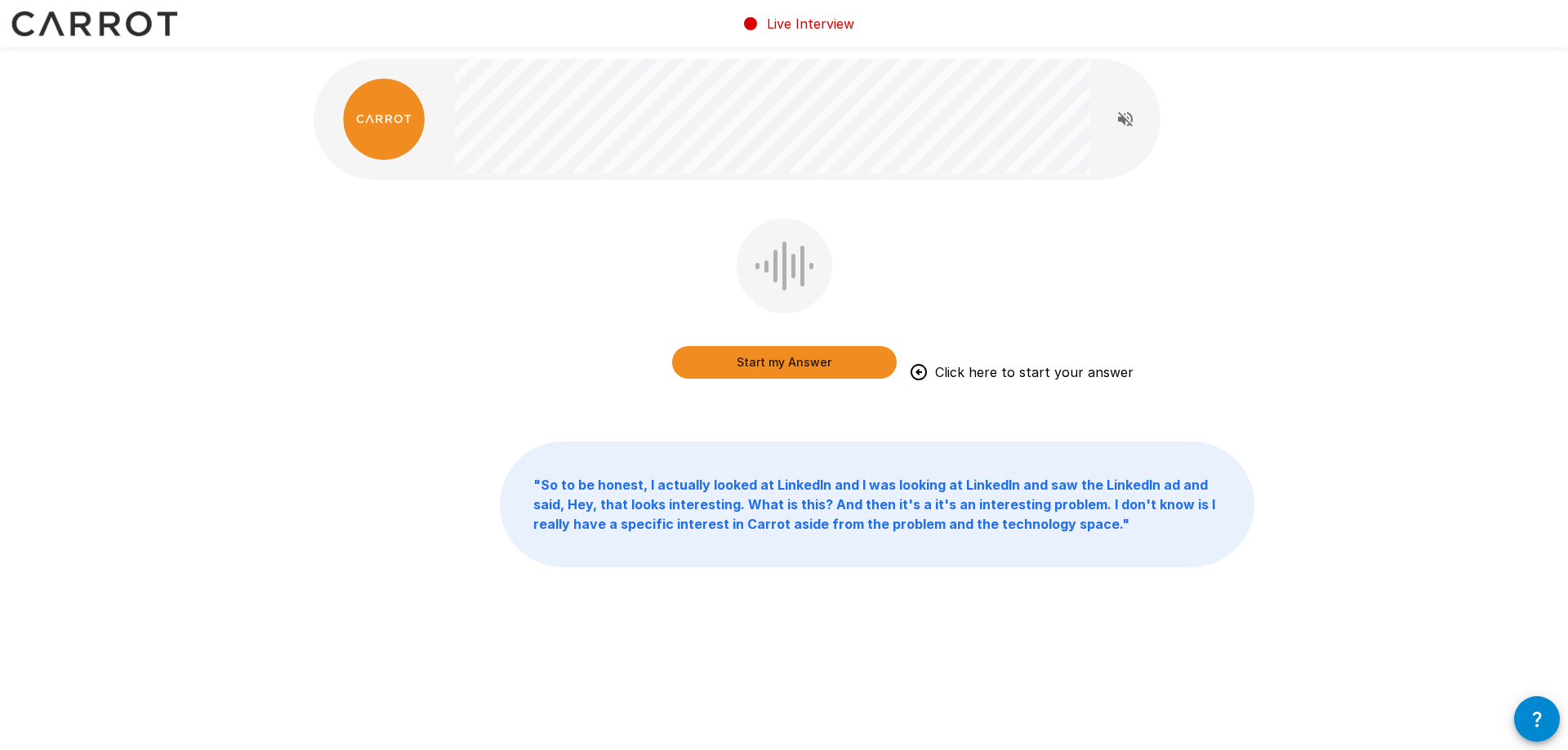
click at [831, 364] on button "Start my Answer" at bounding box center [784, 362] width 225 height 32
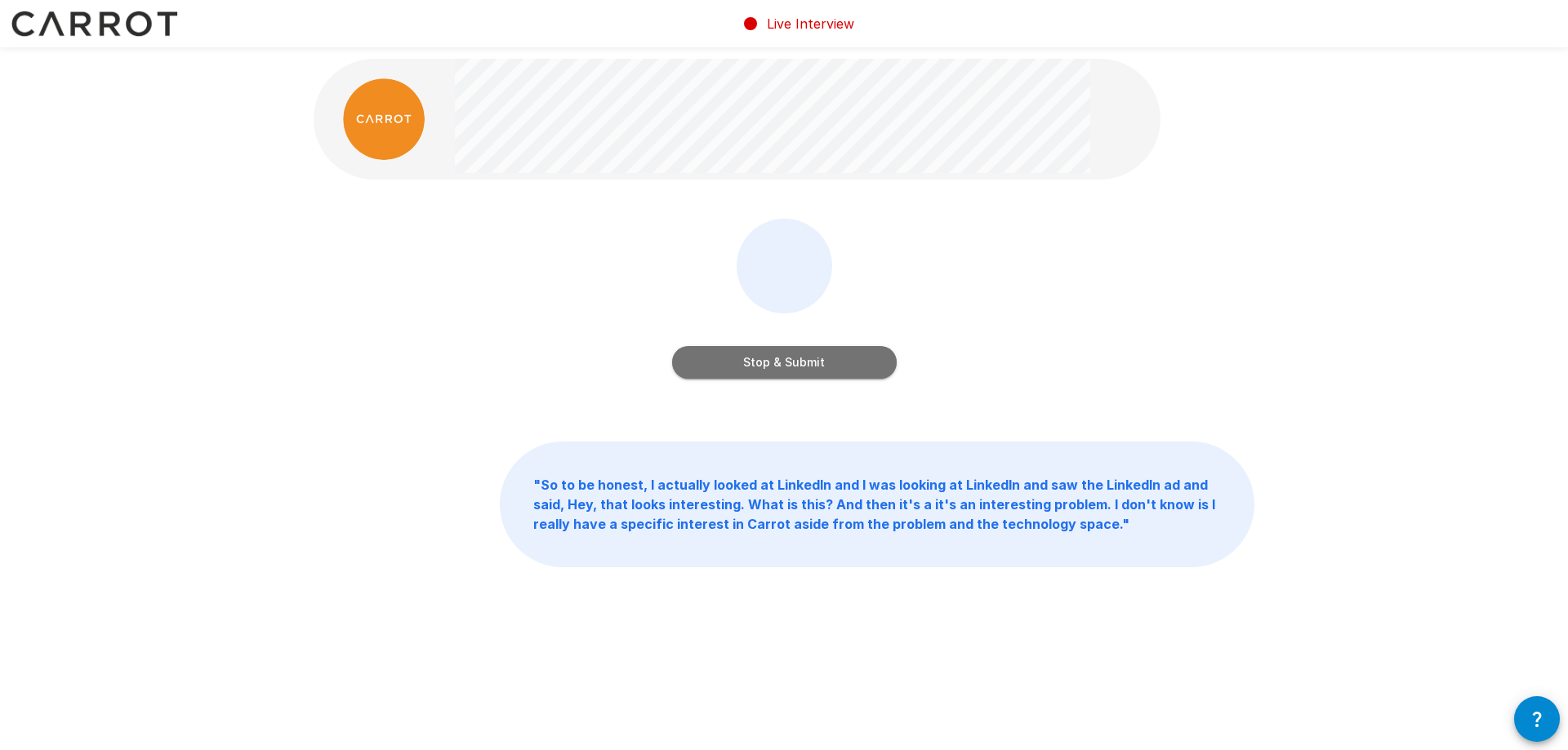
click at [789, 358] on button "Stop & Submit" at bounding box center [784, 362] width 225 height 32
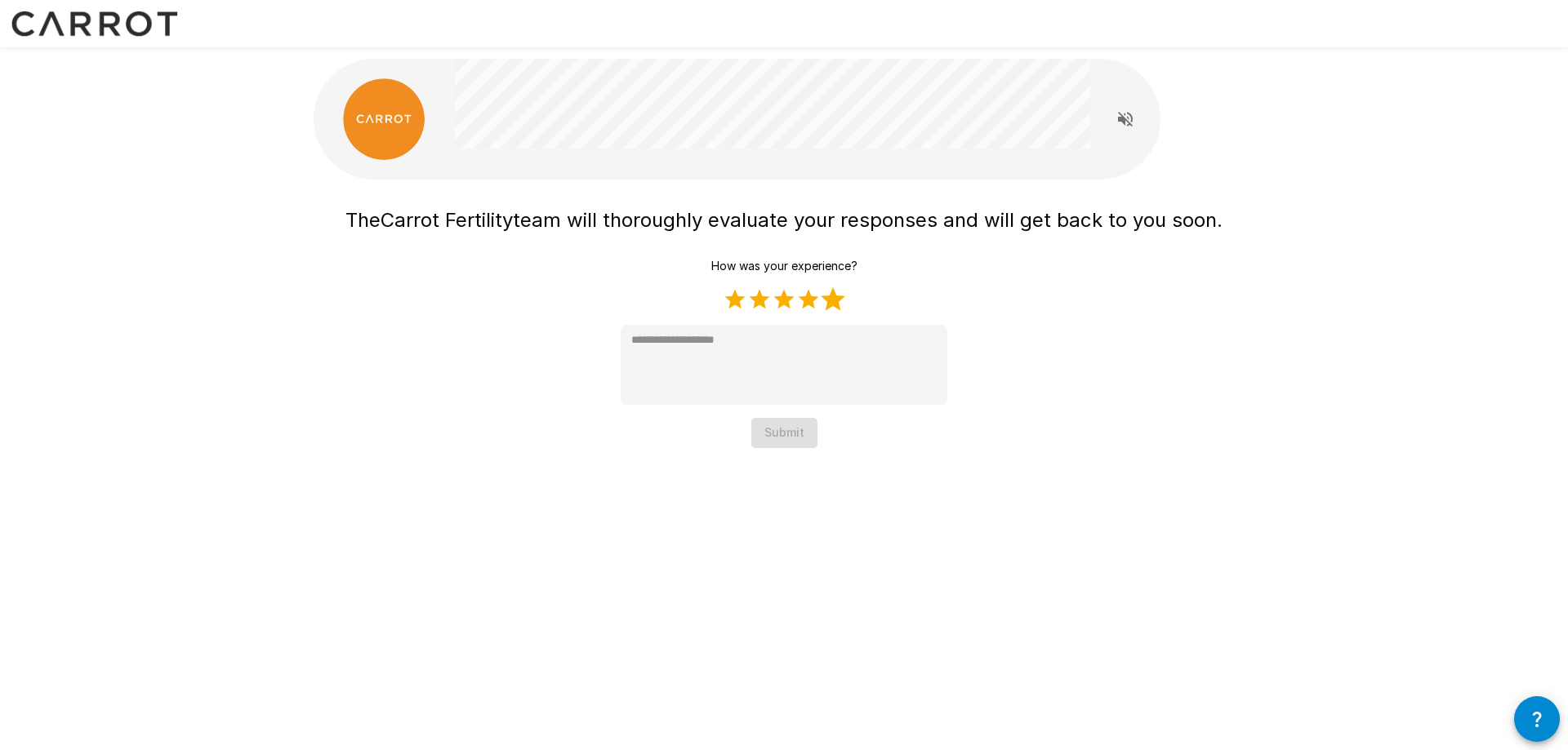
click at [833, 304] on label "5 Stars" at bounding box center [833, 299] width 25 height 25
type textarea "*"
click at [779, 424] on button "Submit" at bounding box center [784, 432] width 66 height 30
